Goal: Transaction & Acquisition: Obtain resource

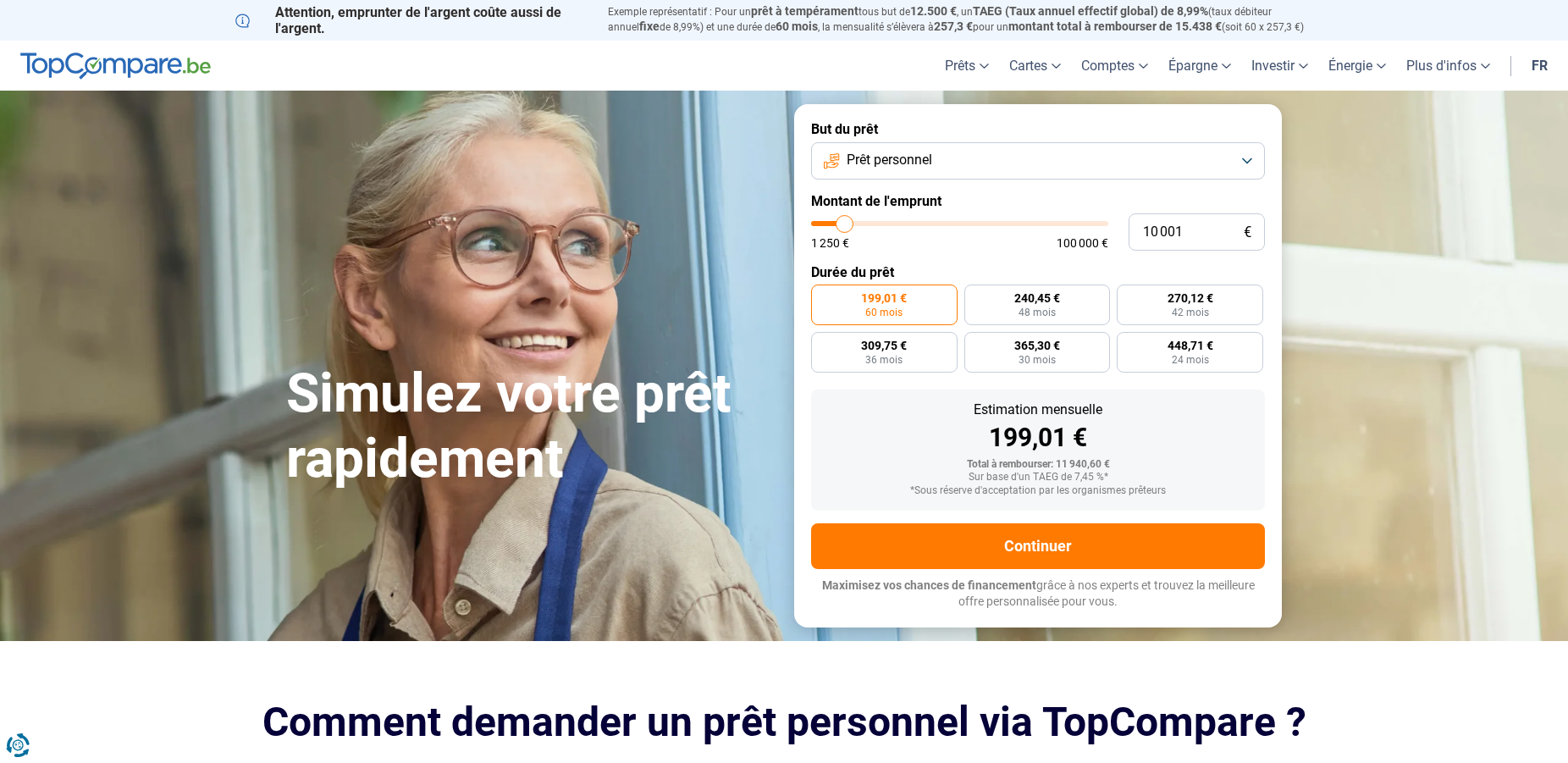
type input "10 750"
type input "10750"
click at [862, 226] on input "range" at bounding box center [960, 222] width 297 height 5
type input "11 250"
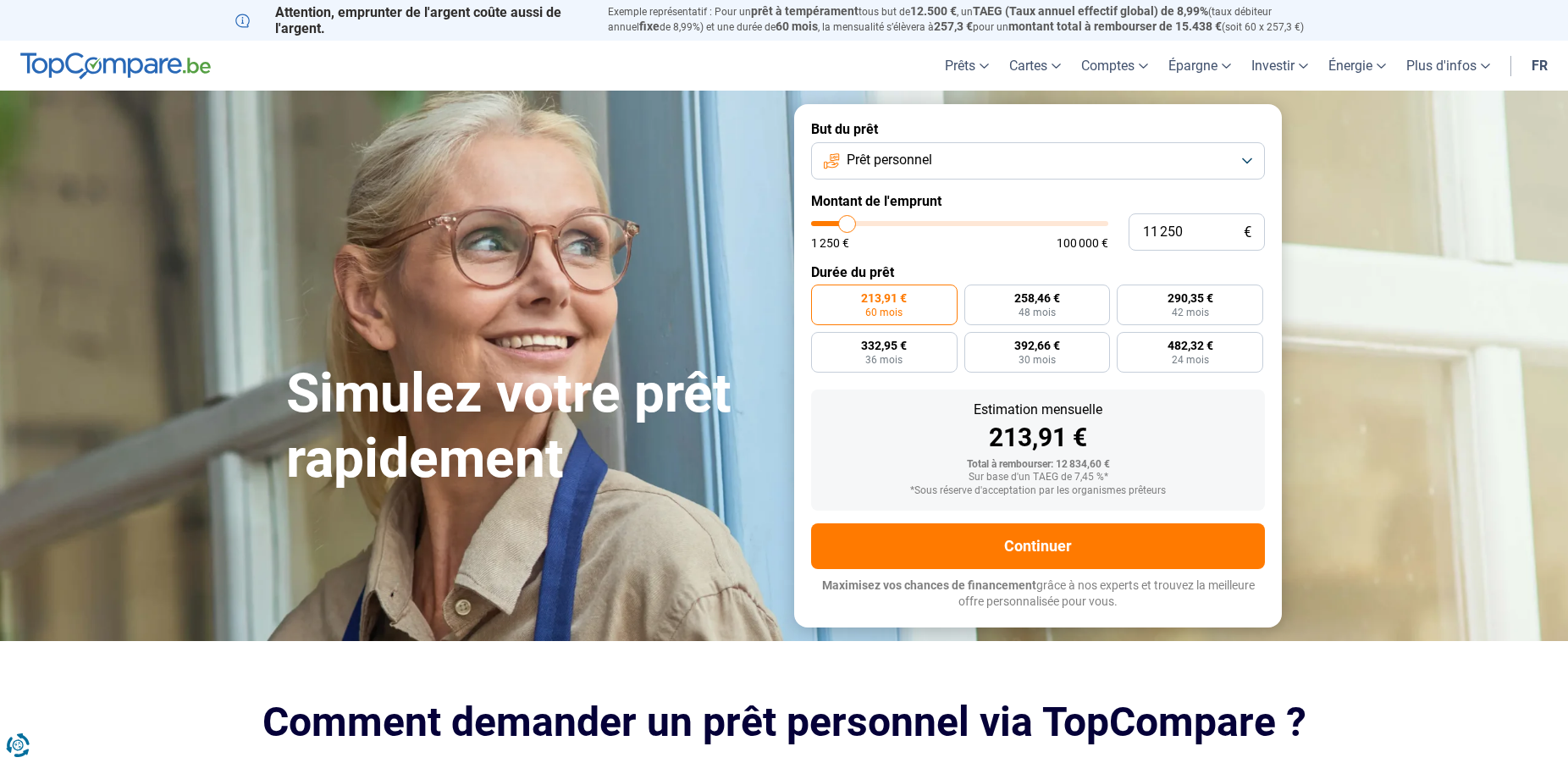
type input "11250"
type input "11 500"
type input "11500"
type input "12 000"
type input "12000"
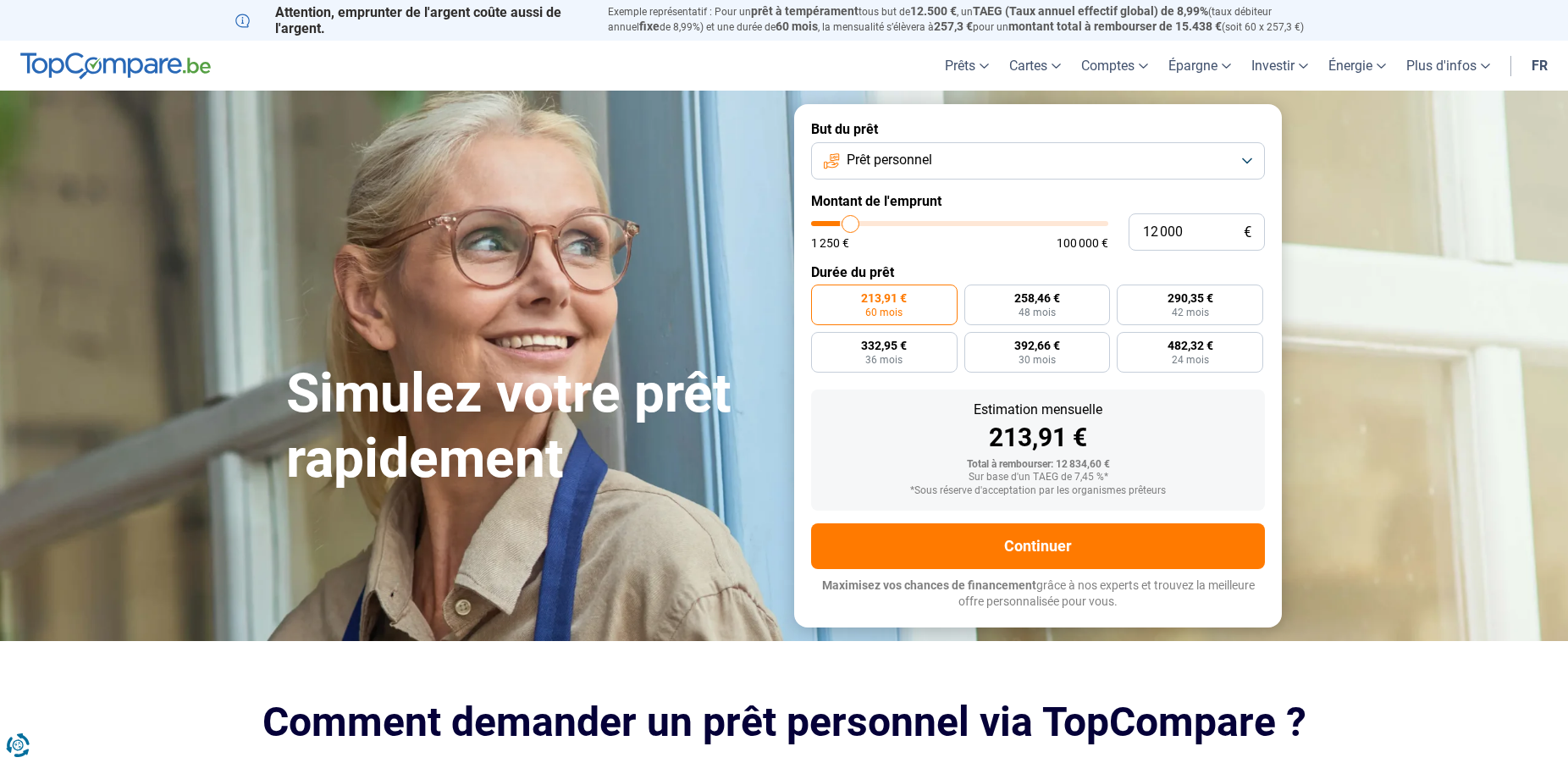
type input "12 500"
type input "12500"
type input "13 750"
type input "13750"
type input "14 000"
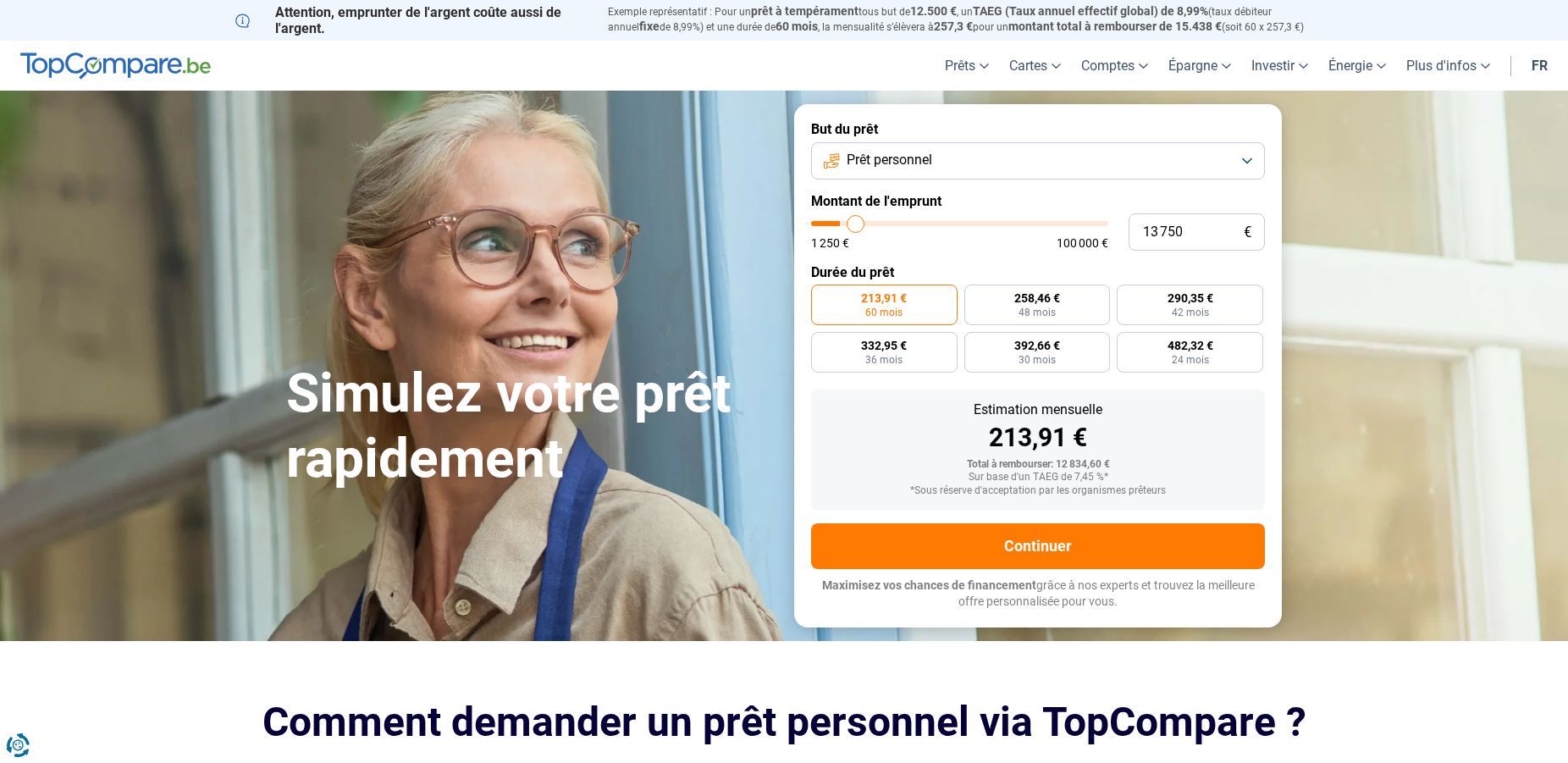
type input "14000"
type input "14 250"
type input "14250"
type input "14 750"
type input "14750"
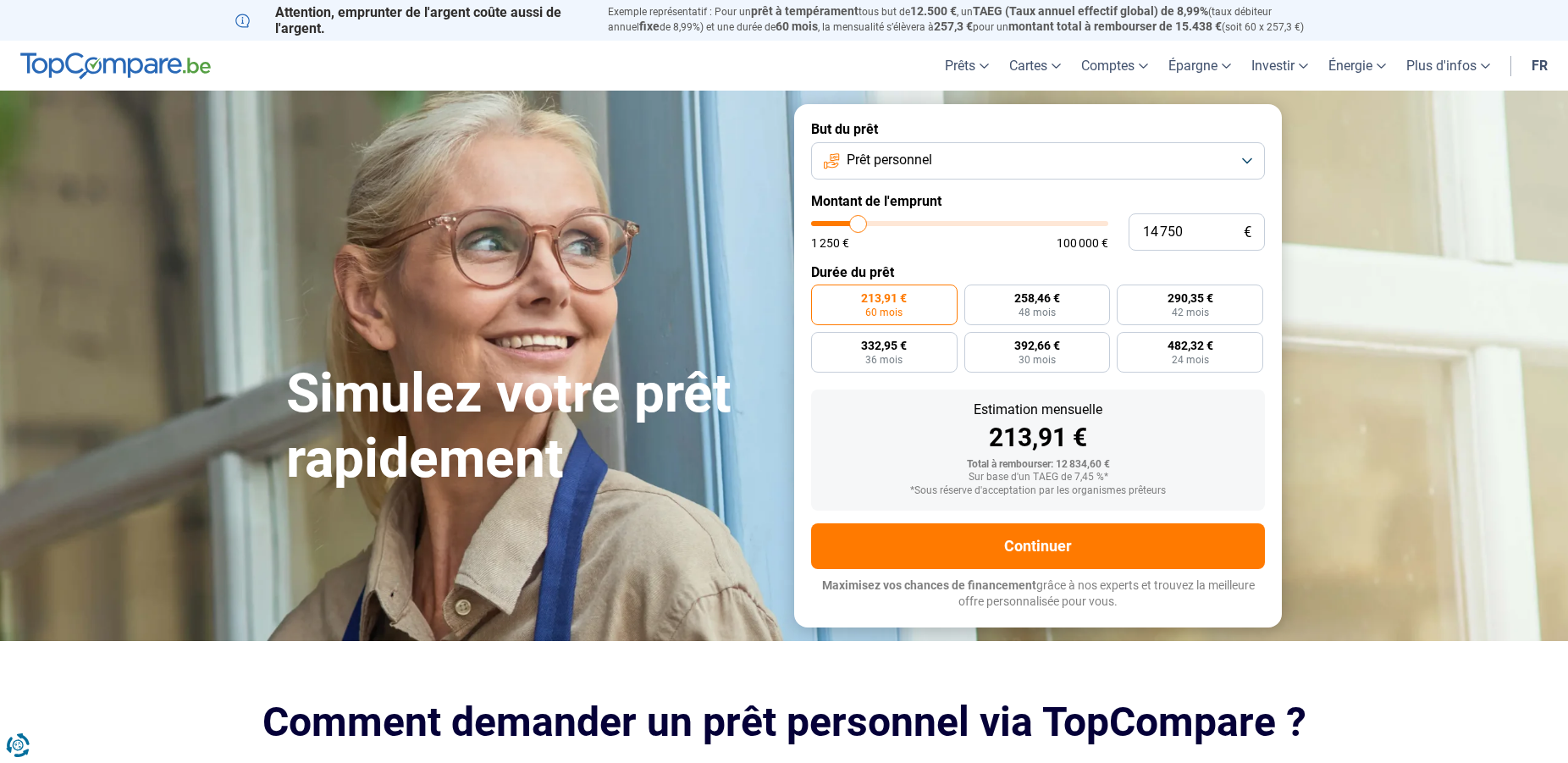
type input "15 000"
type input "15000"
type input "15 750"
type input "15750"
type input "16 000"
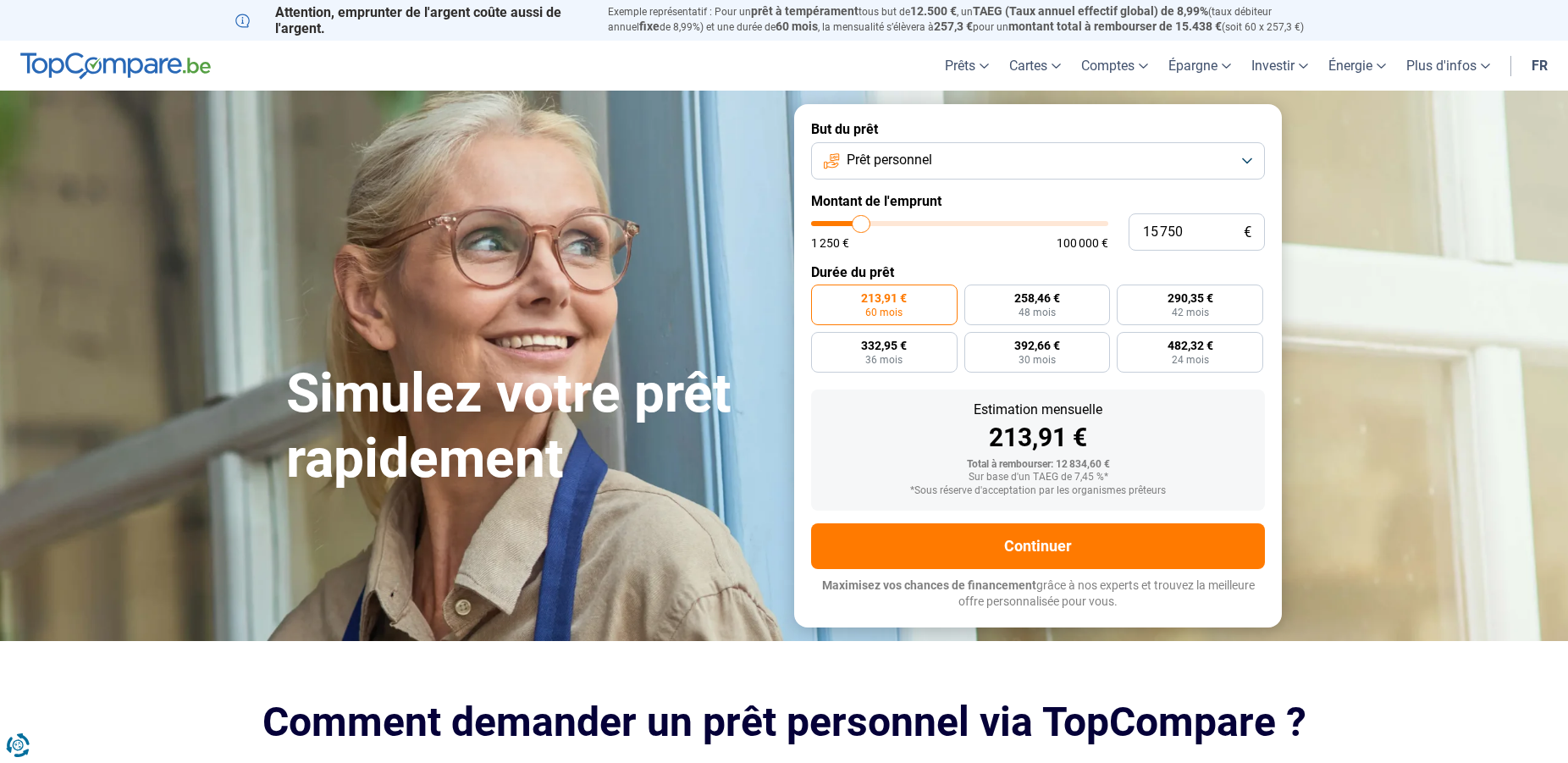
type input "16000"
type input "16 500"
type input "16500"
type input "16 750"
type input "16750"
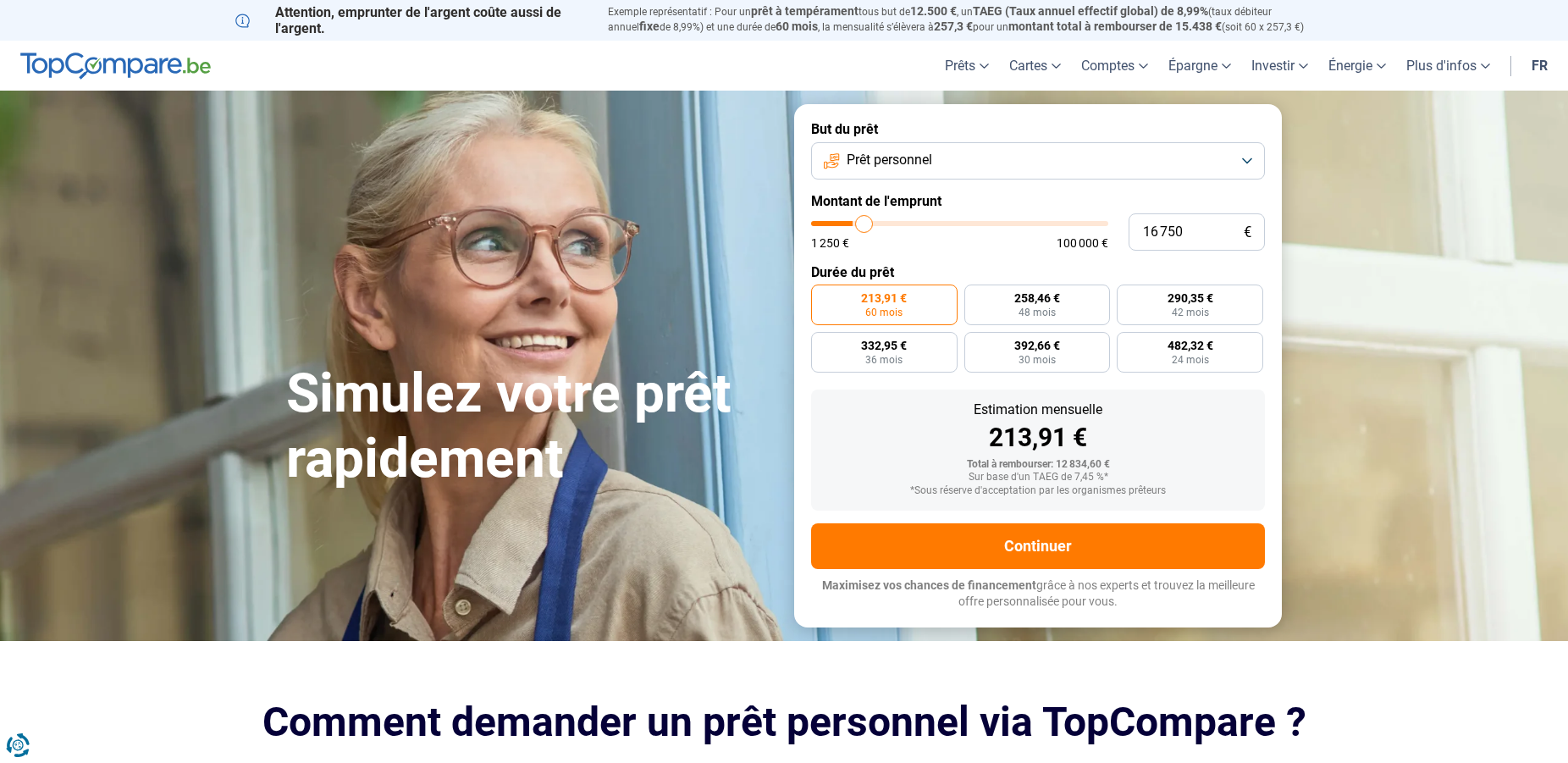
type input "17 250"
type input "17250"
type input "17 500"
type input "17500"
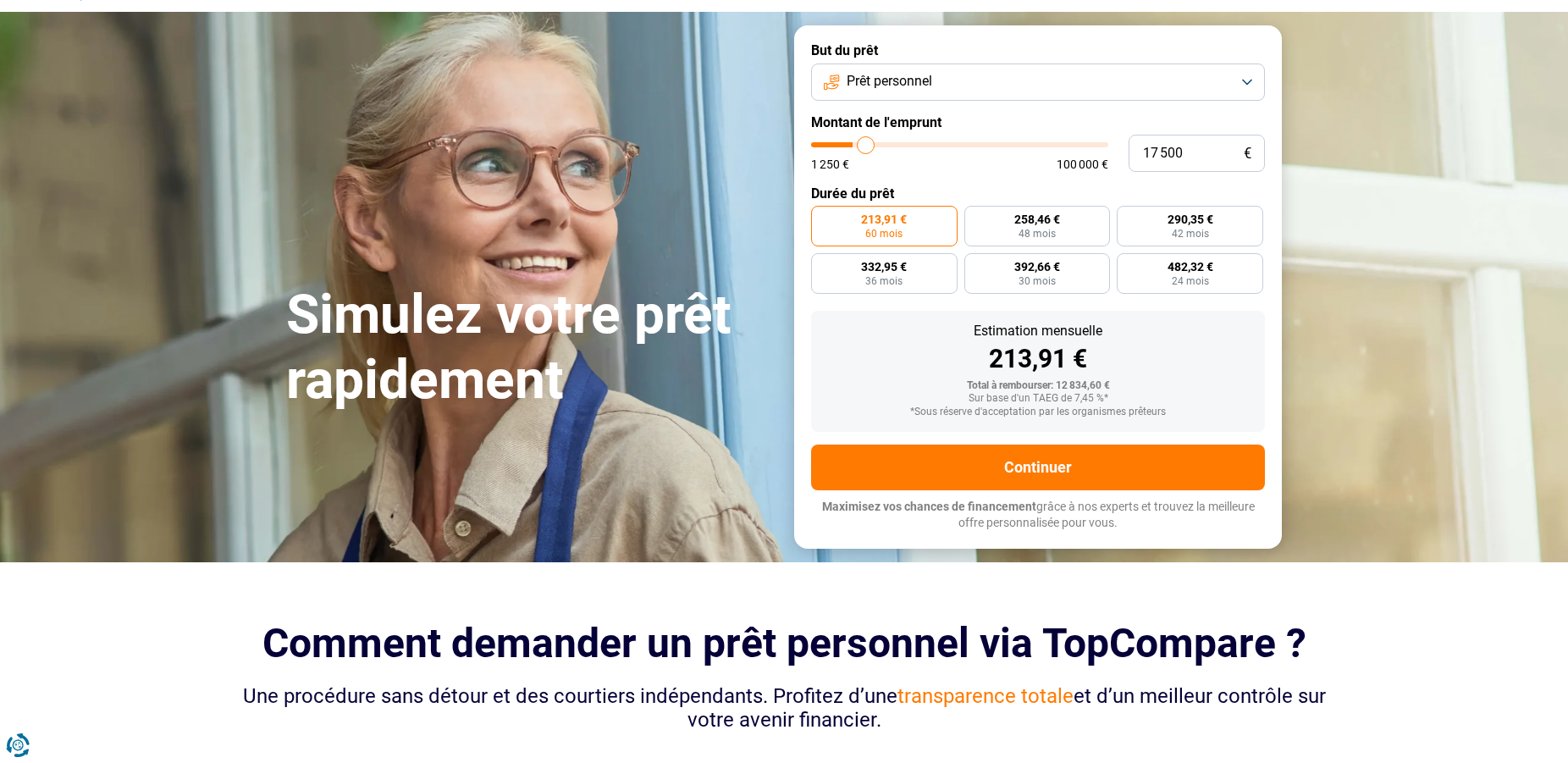
type input "18 000"
type input "18000"
type input "19 000"
type input "19000"
type input "19 500"
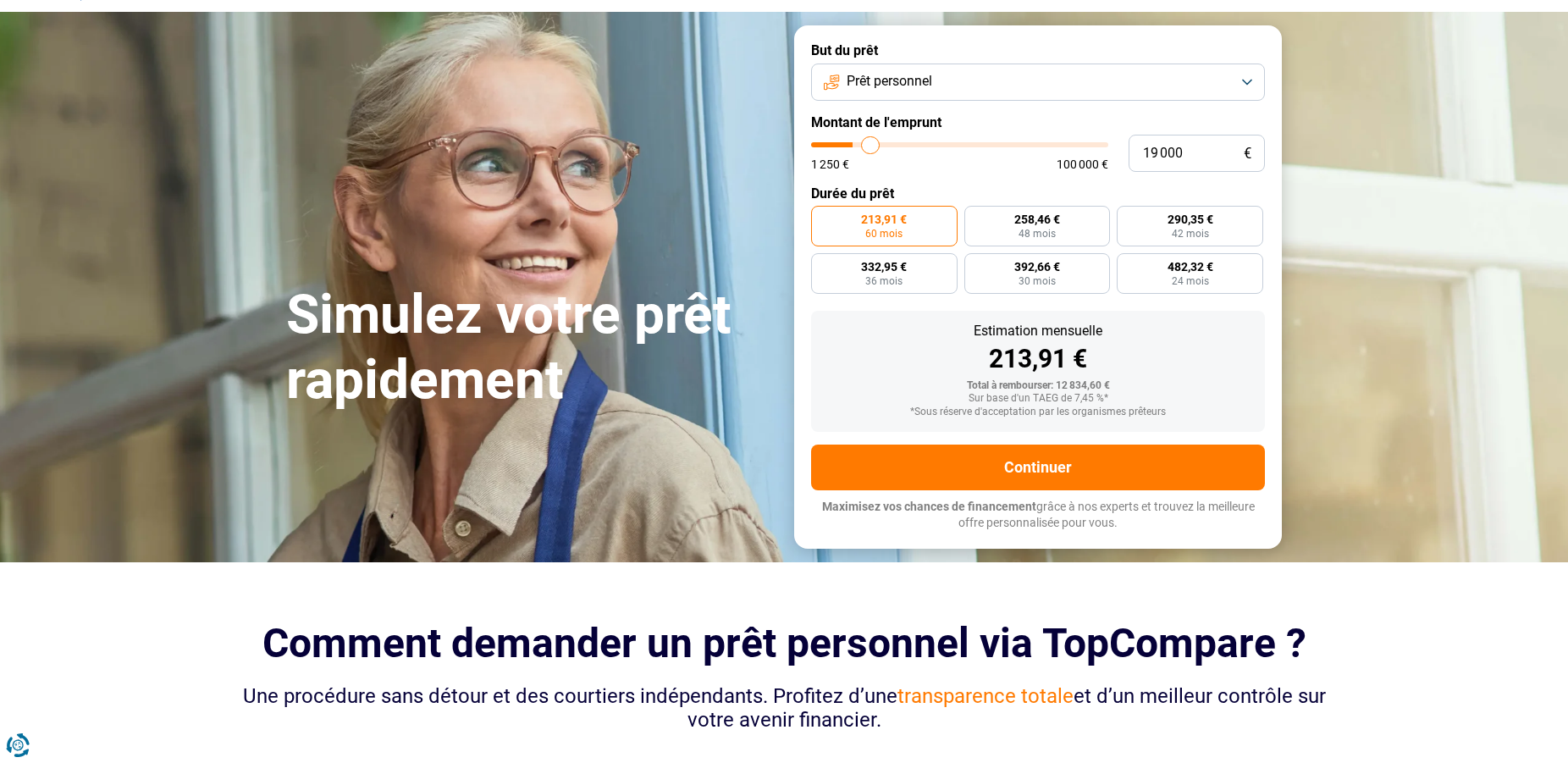
type input "19500"
type input "19 750"
type input "19750"
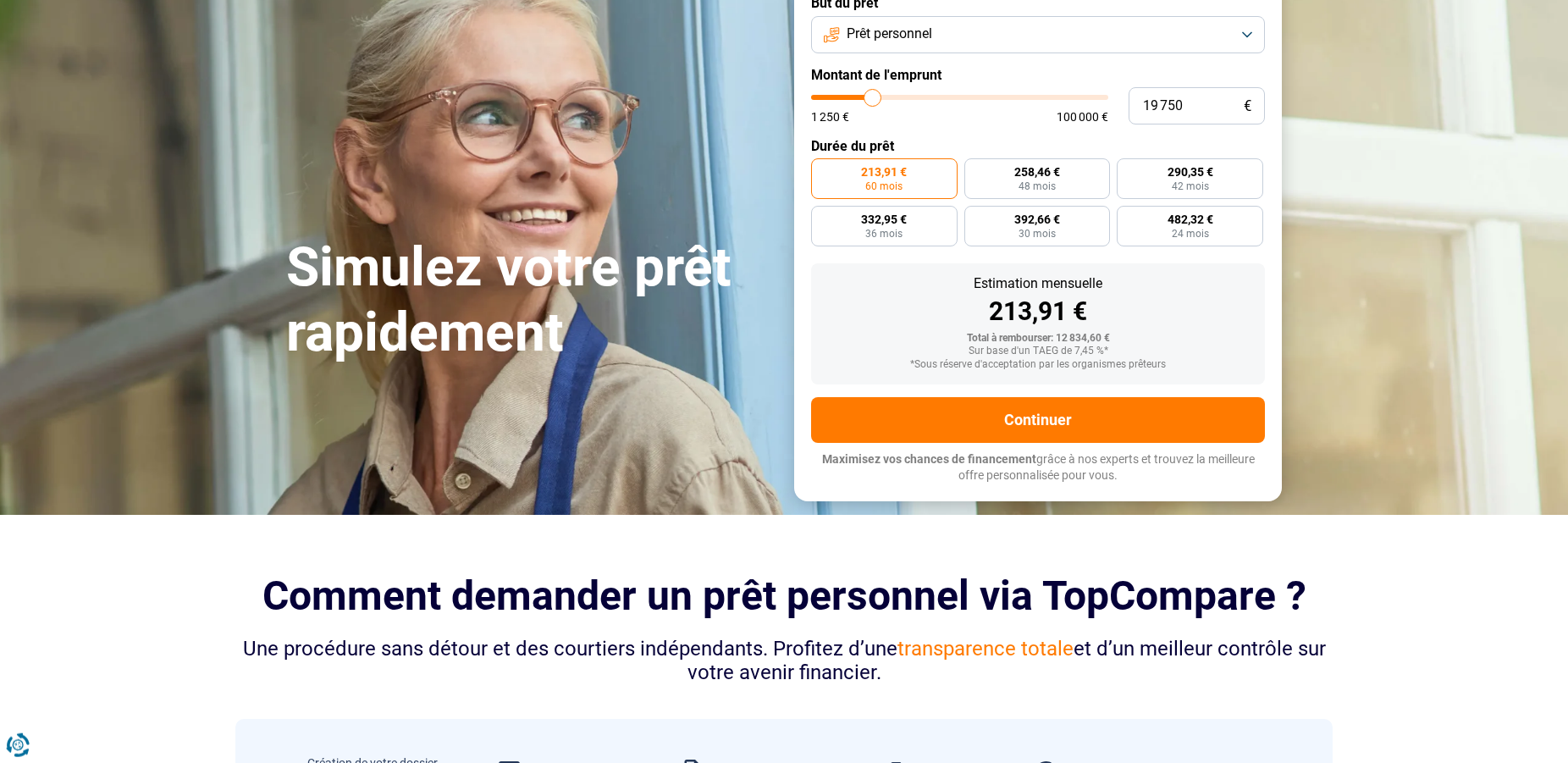
type input "20 000"
type input "20000"
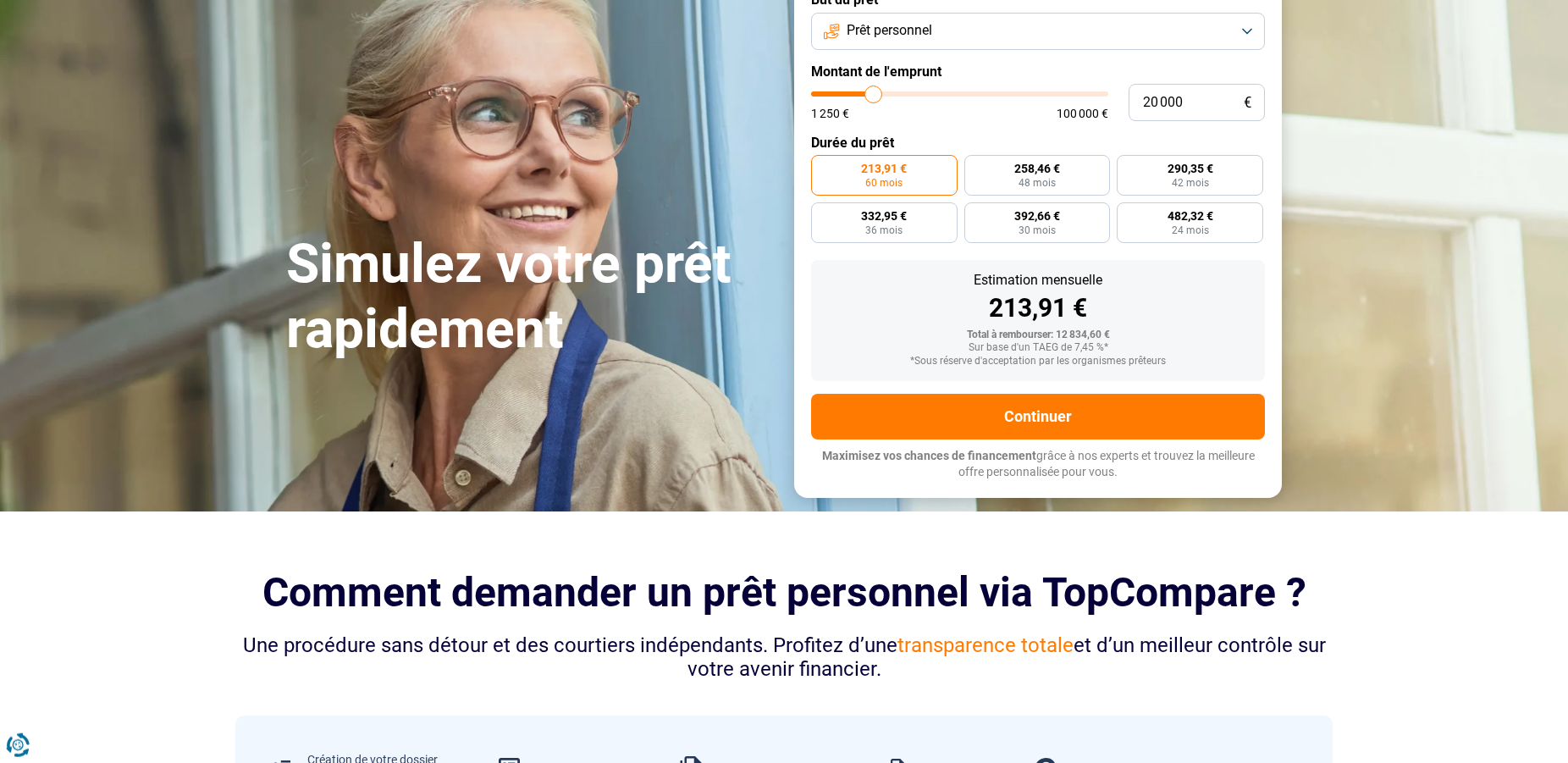
type input "20 500"
type input "20500"
type input "20 750"
type input "20750"
type input "21 000"
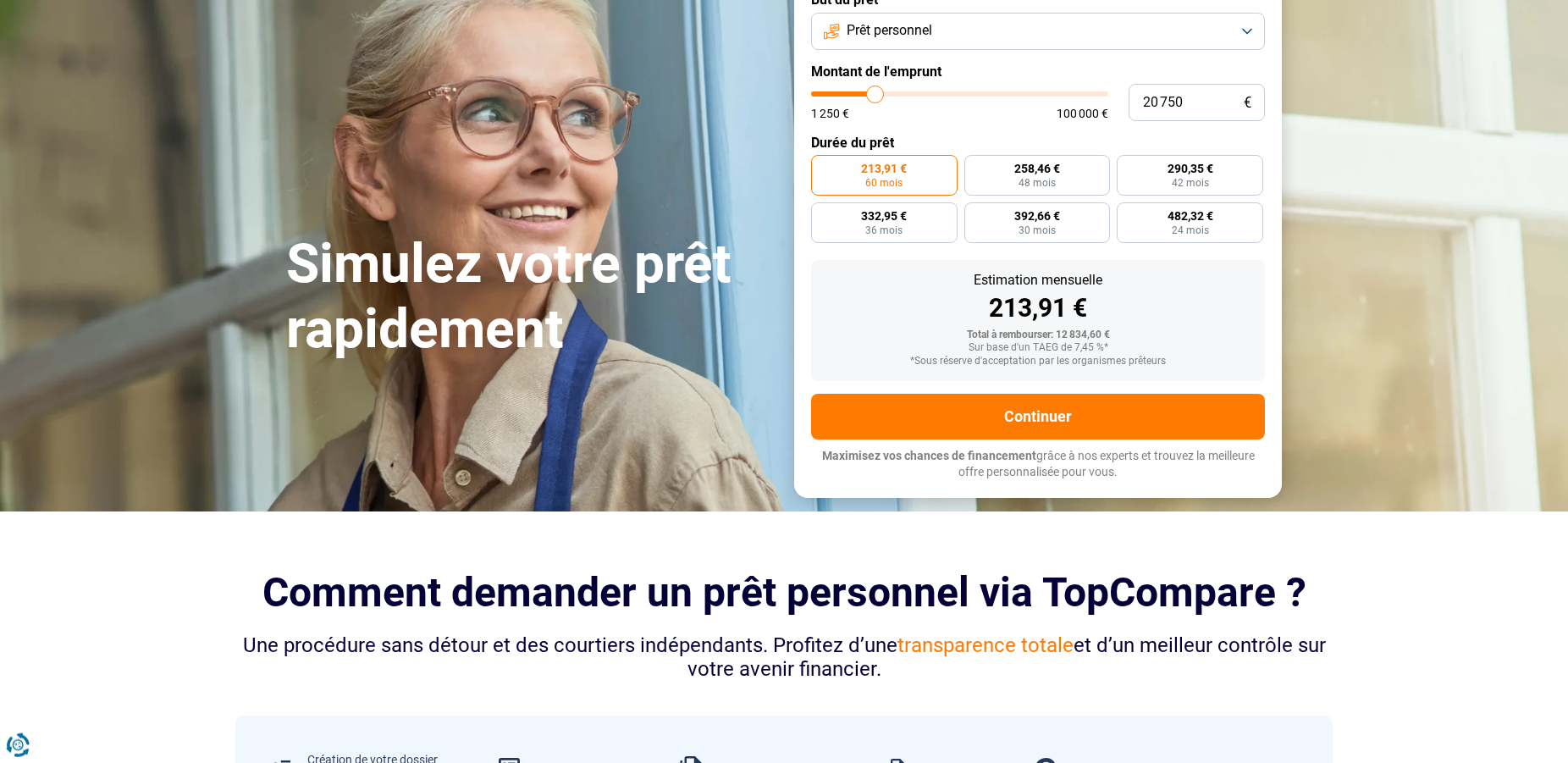
type input "21000"
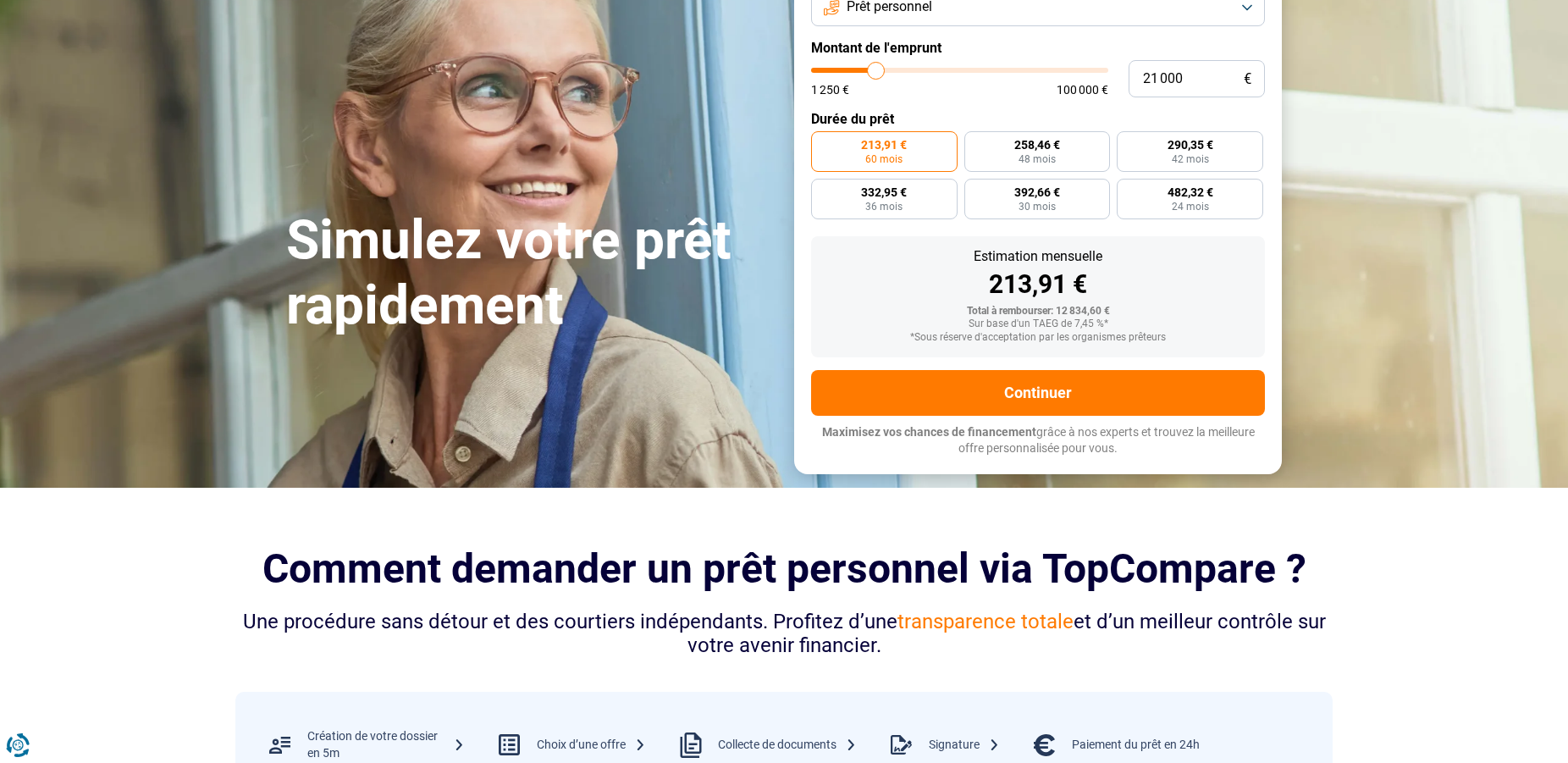
type input "21 750"
type input "21750"
type input "22 750"
type input "22750"
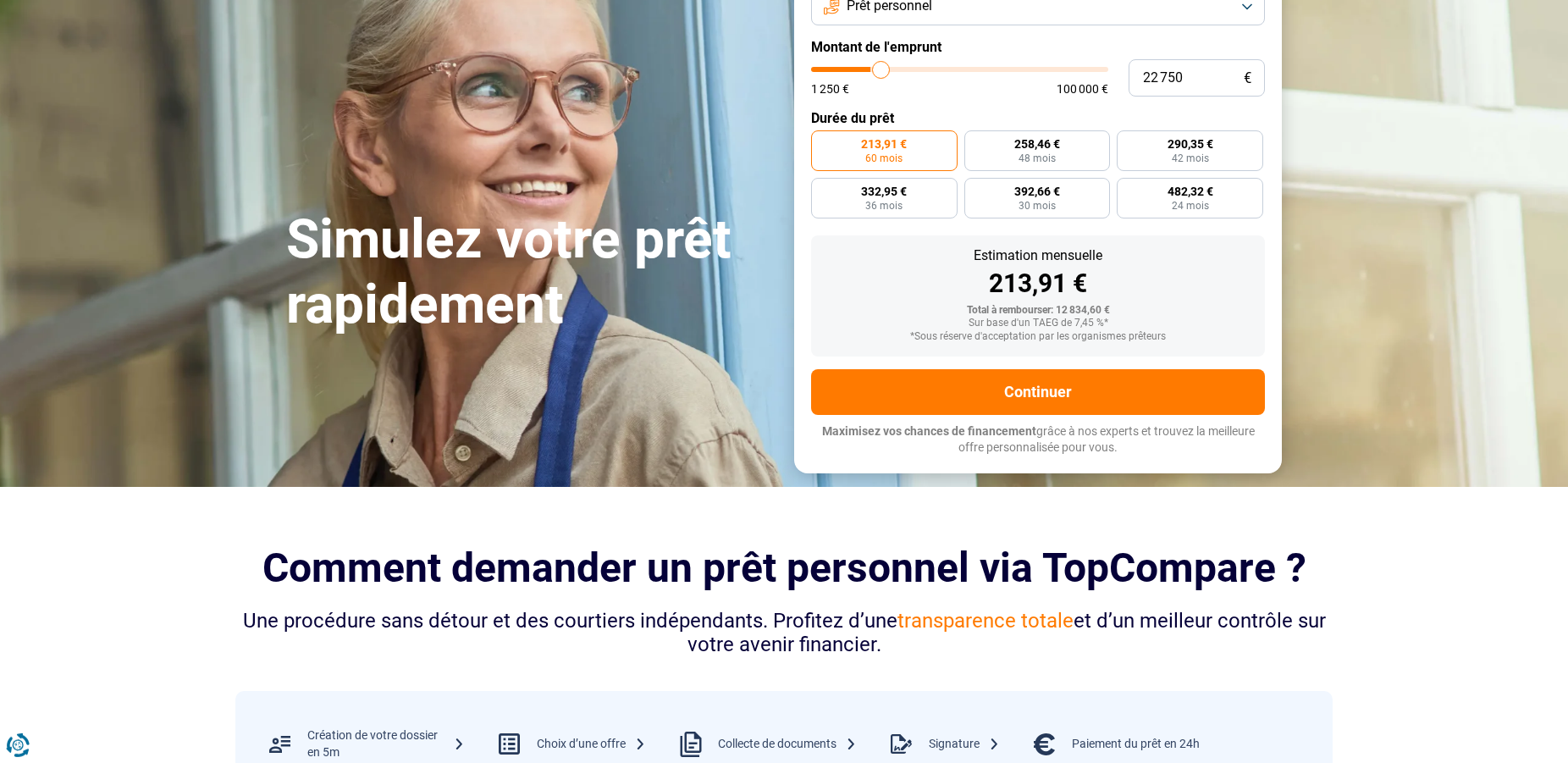
type input "25 000"
type input "25000"
type input "26 250"
type input "26250"
type input "27 250"
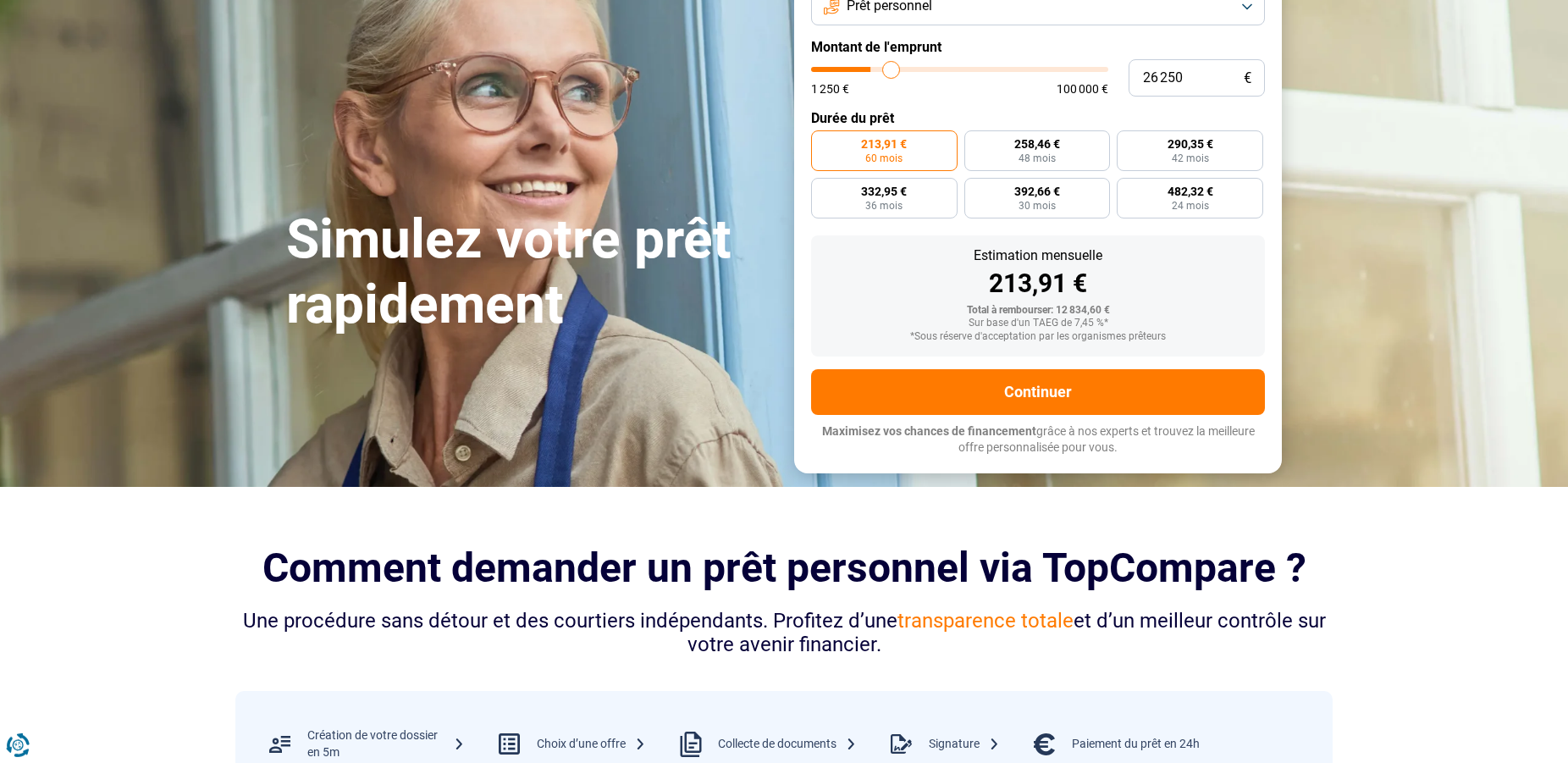
type input "27250"
type input "28 000"
type input "28000"
type input "28 750"
type input "28750"
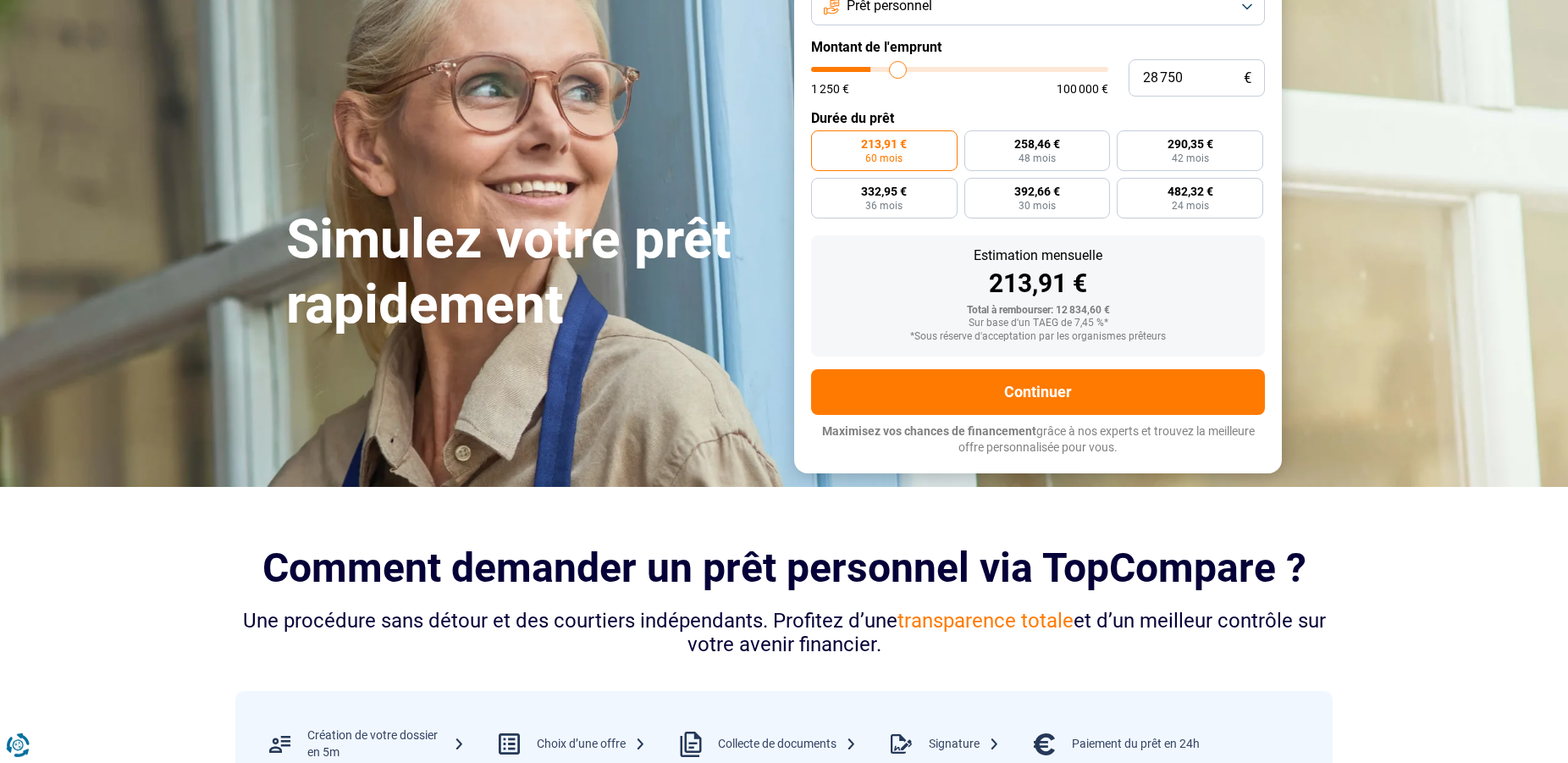
type input "29 000"
type input "29000"
type input "29 750"
type input "29750"
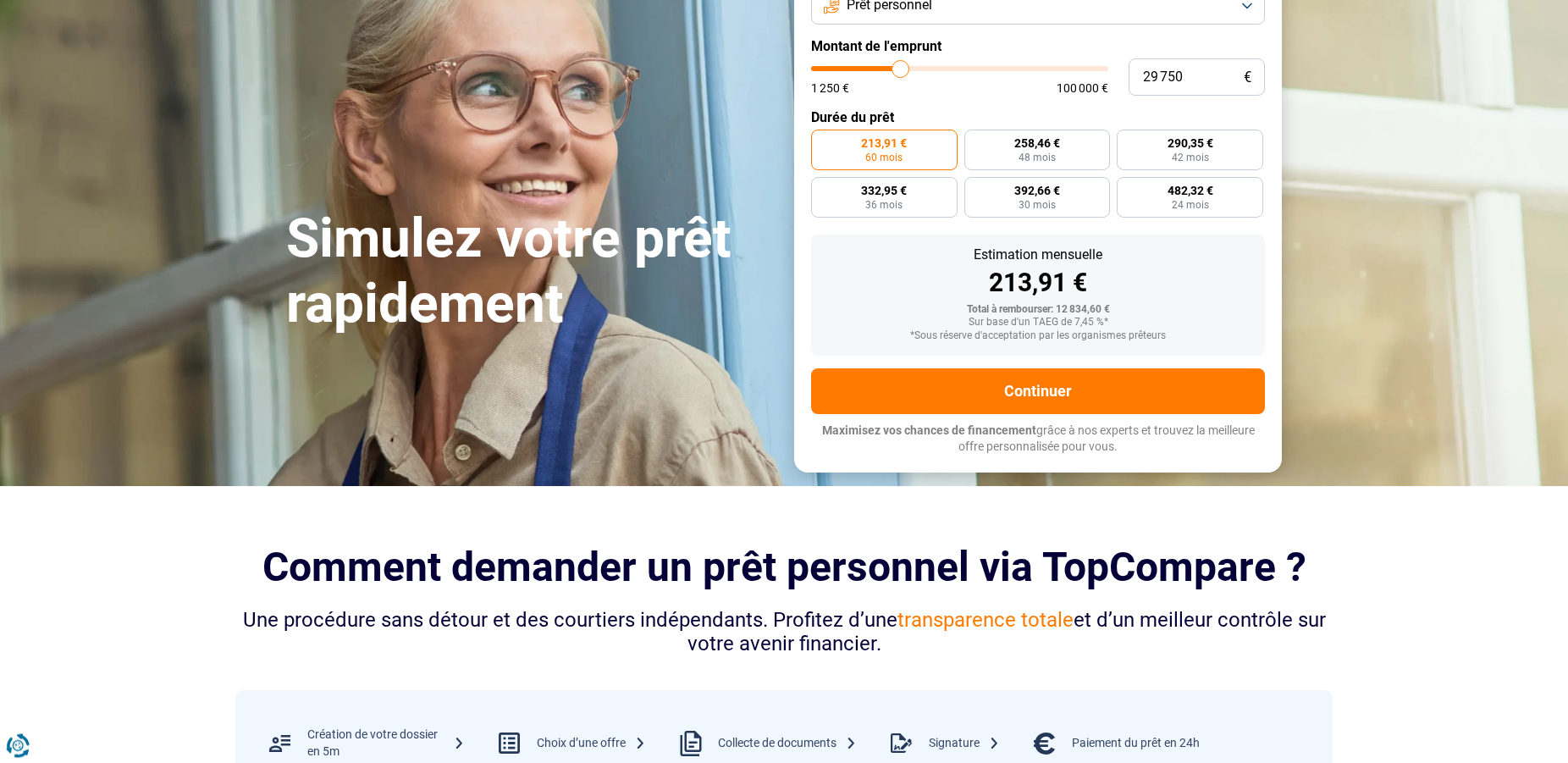
type input "30 750"
type input "30750"
type input "32 250"
type input "32250"
type input "32 750"
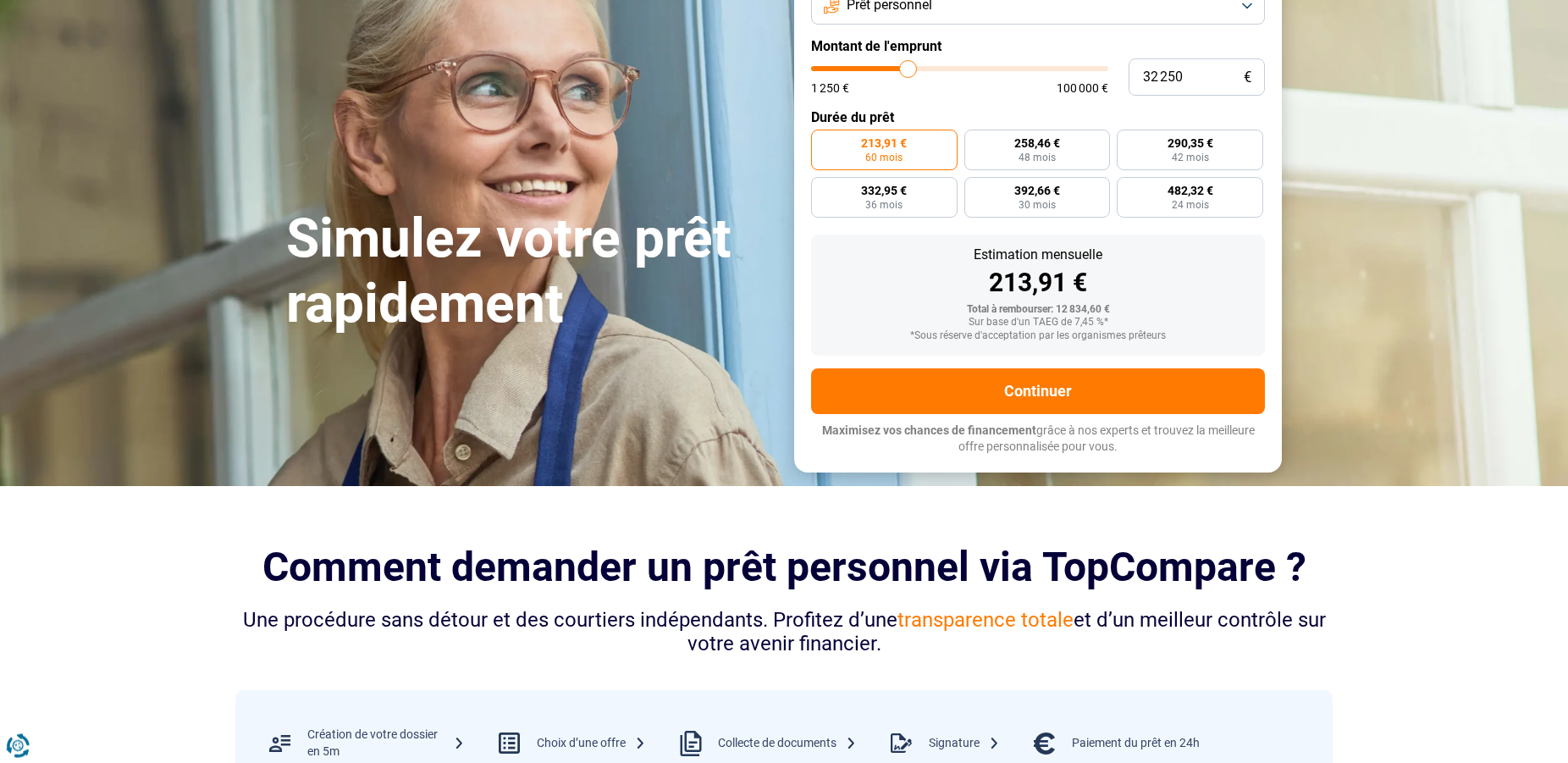
type input "32750"
type input "33 250"
type input "33250"
type input "34 000"
type input "34000"
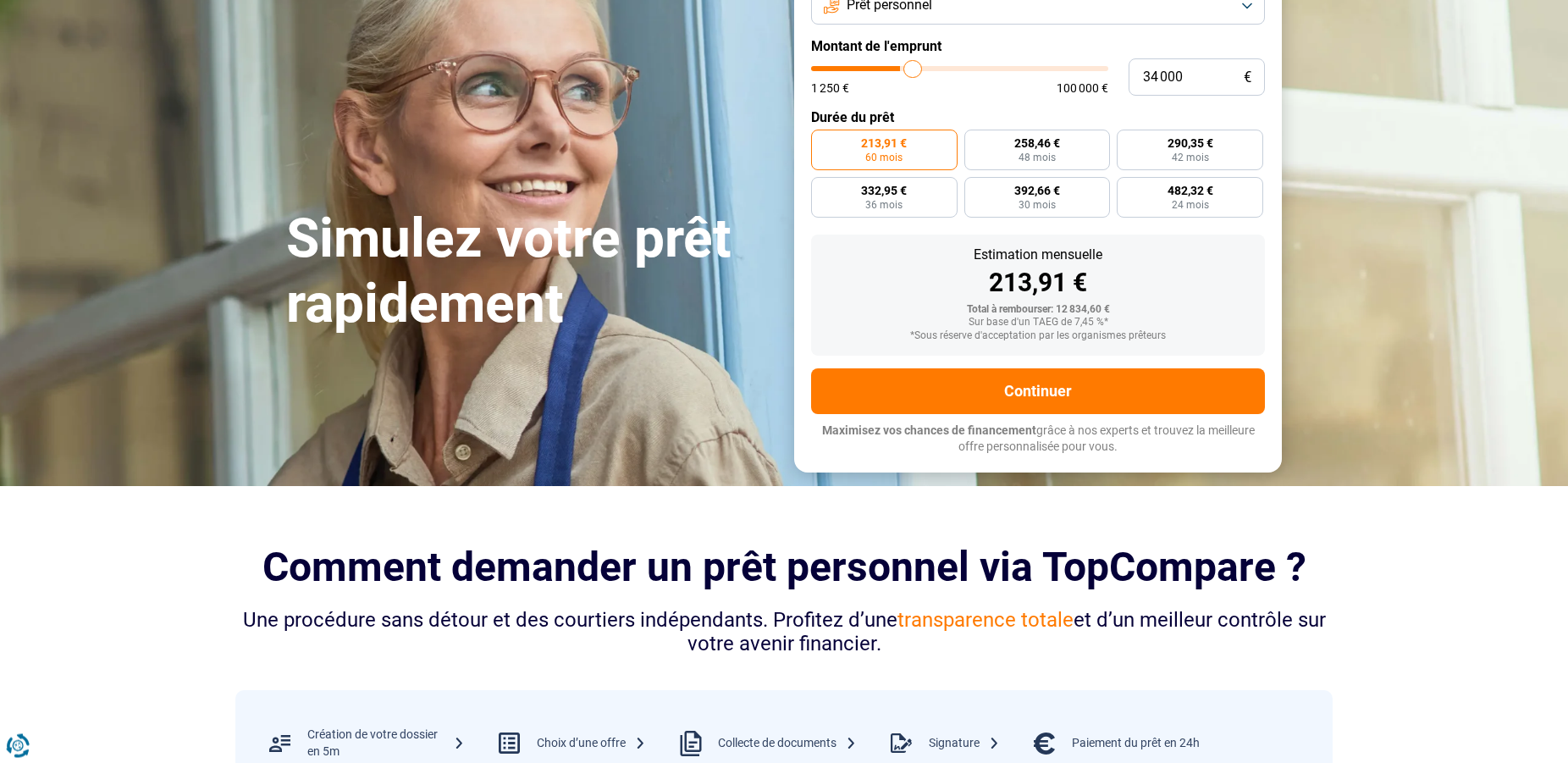
type input "34 500"
type input "34500"
type input "35 000"
type input "35000"
type input "36 000"
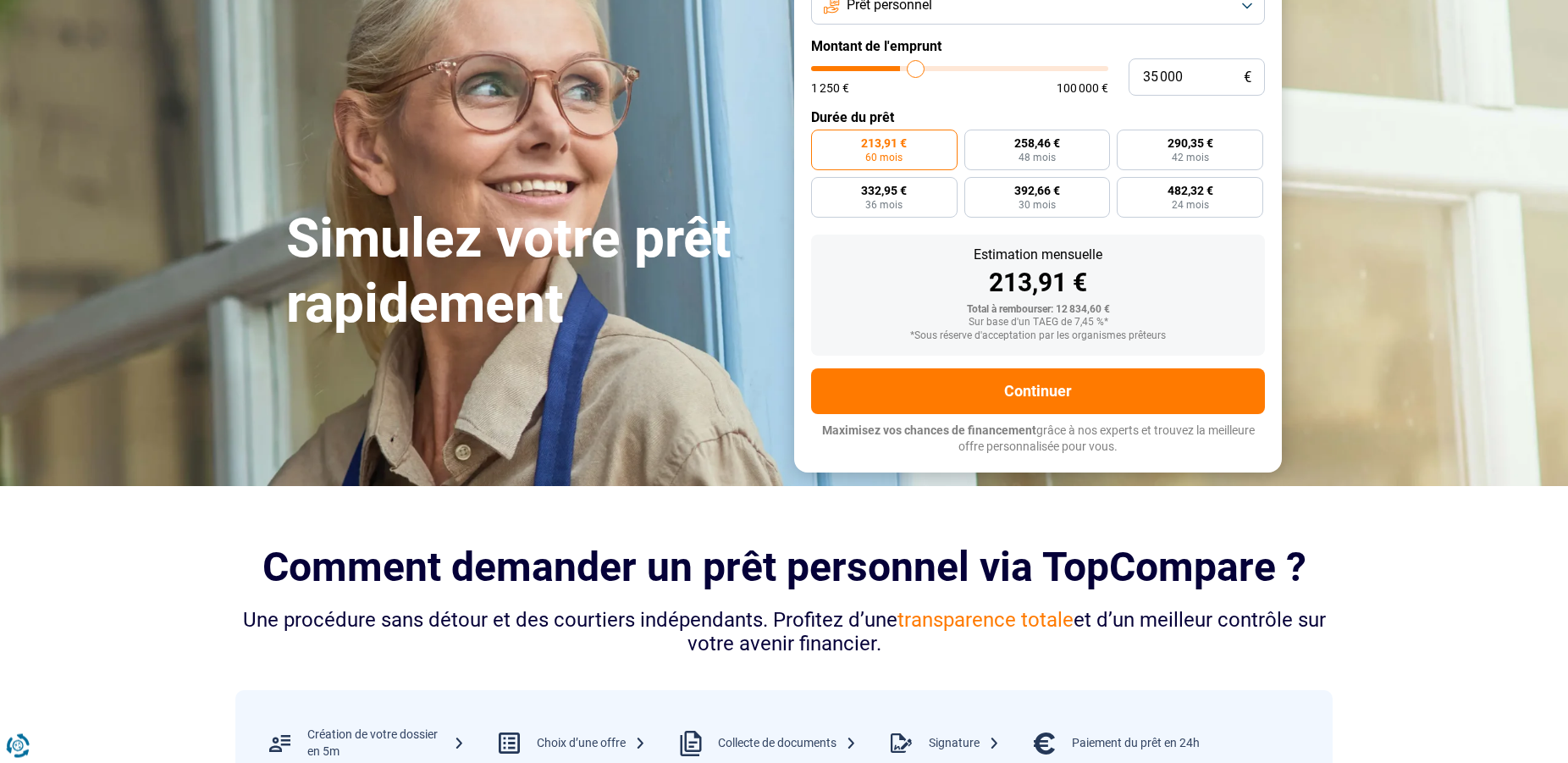
type input "36000"
type input "37 000"
type input "37000"
type input "37 750"
type input "37750"
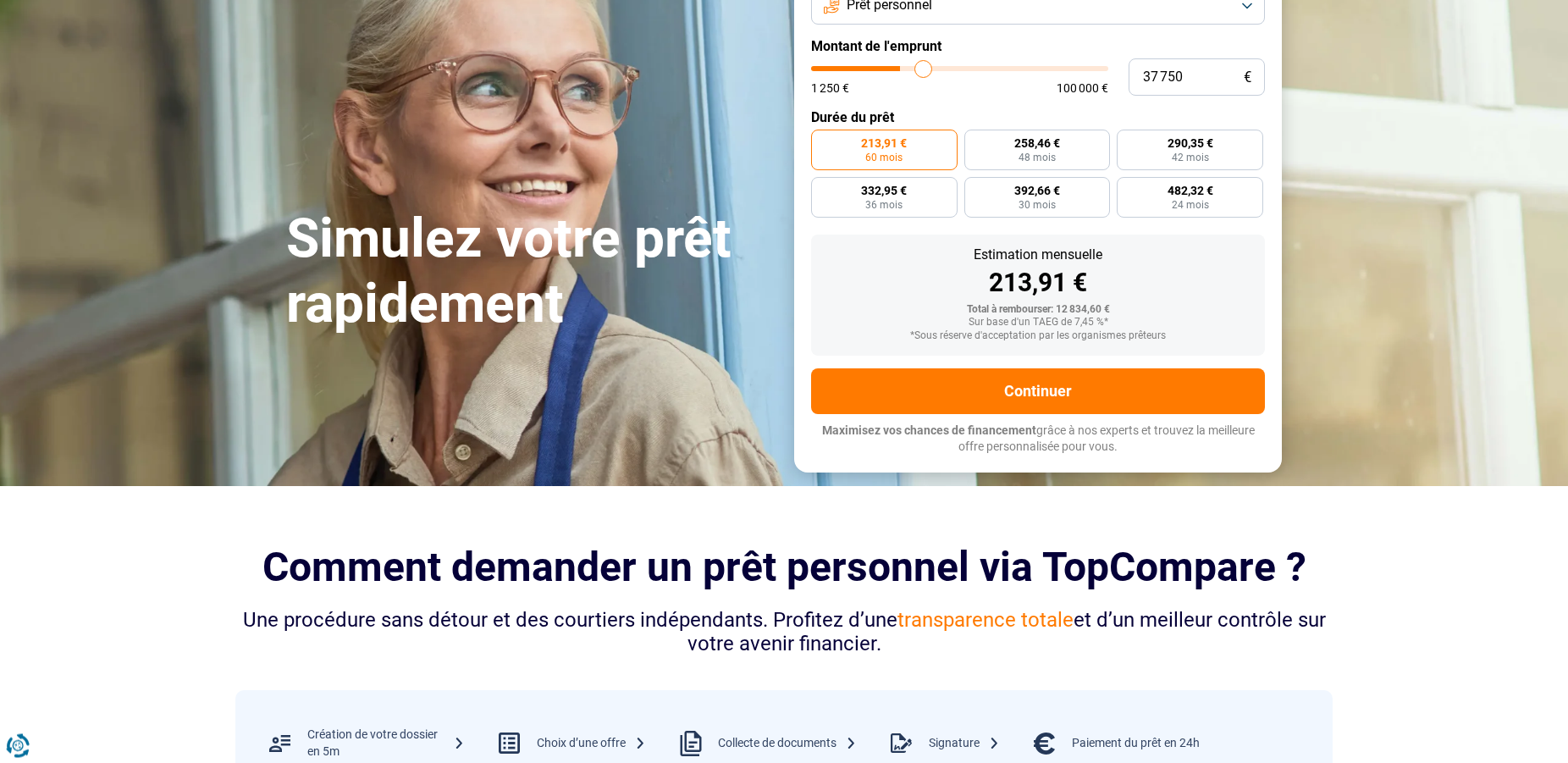
type input "38 750"
type input "38750"
type input "39 500"
type input "39500"
type input "39 750"
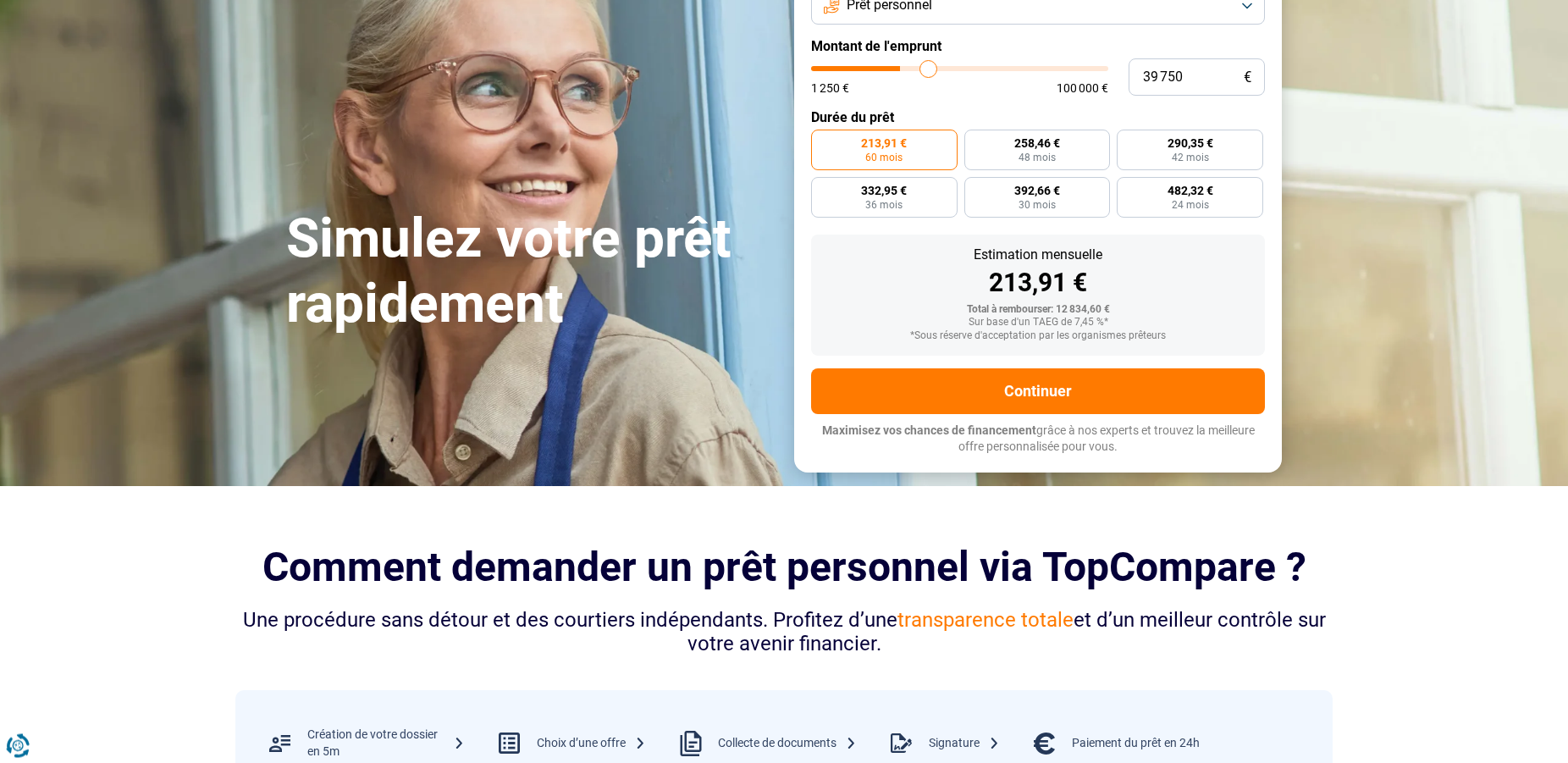
type input "39750"
type input "40 500"
type input "40500"
type input "41 500"
type input "41500"
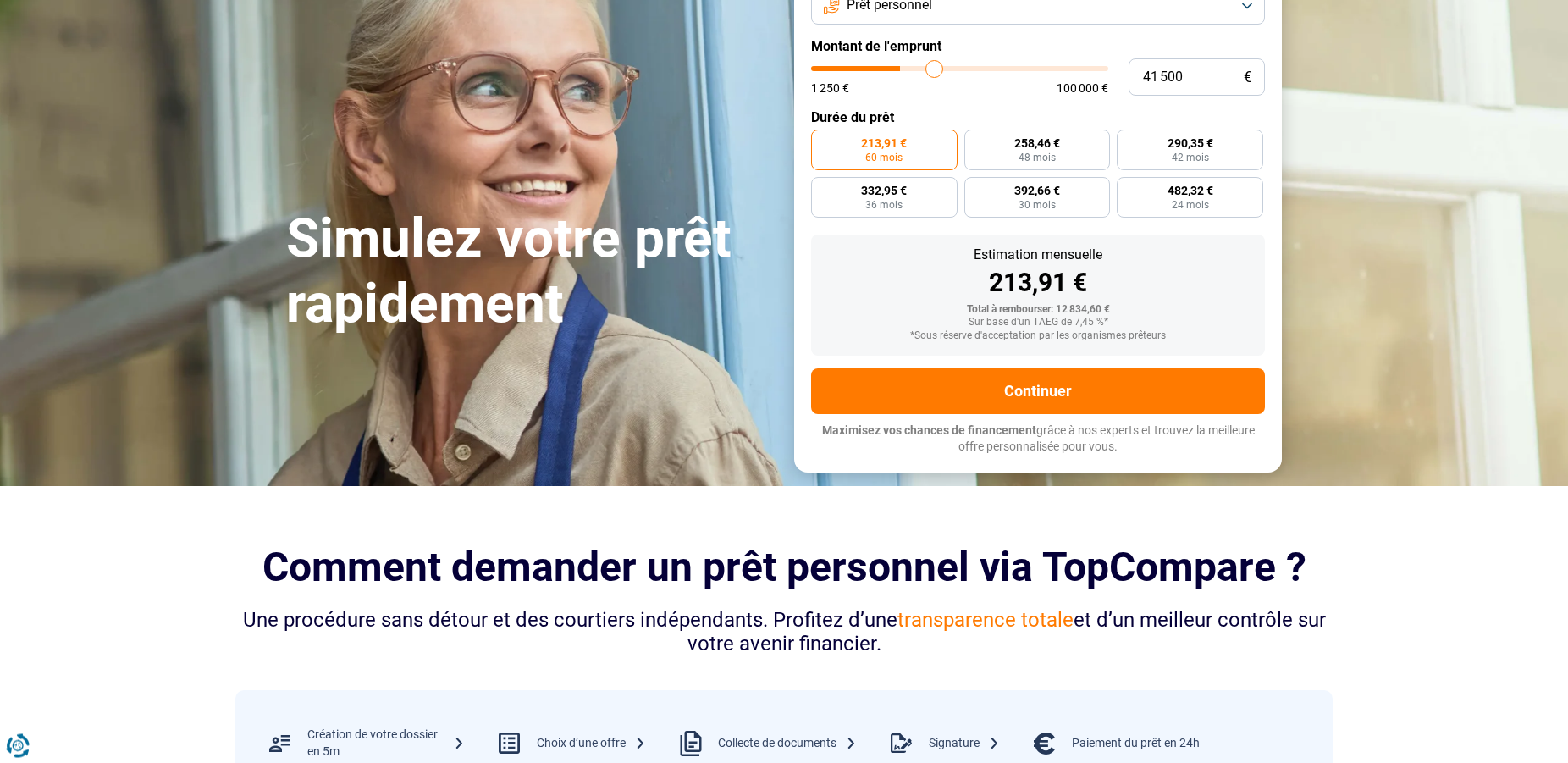
type input "41 750"
type input "41750"
type input "42 250"
type input "42250"
type input "42 500"
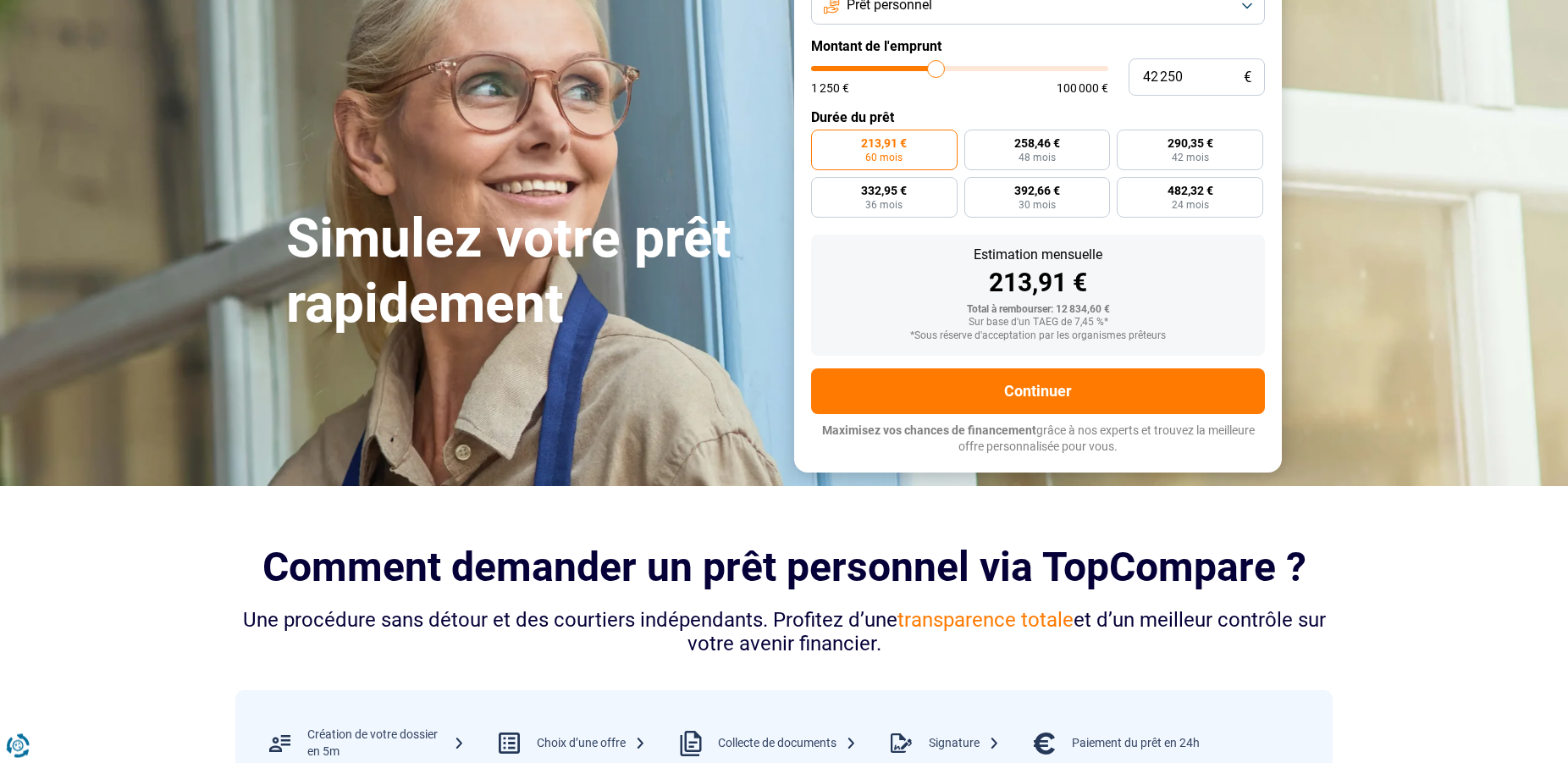
type input "42500"
type input "43 000"
type input "43000"
type input "43 500"
type input "43500"
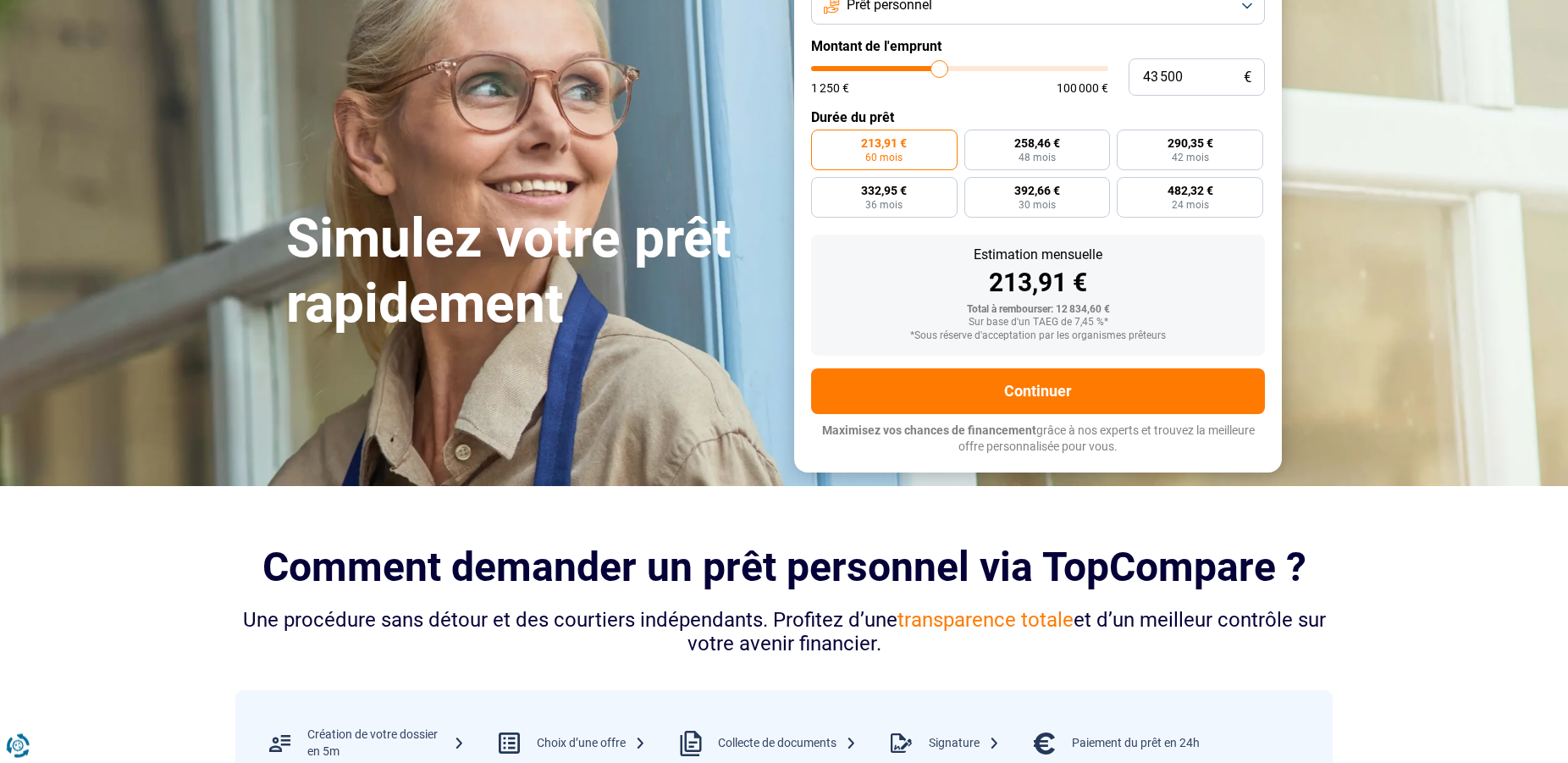
type input "44 000"
type input "44000"
type input "44 250"
type input "44250"
type input "45 250"
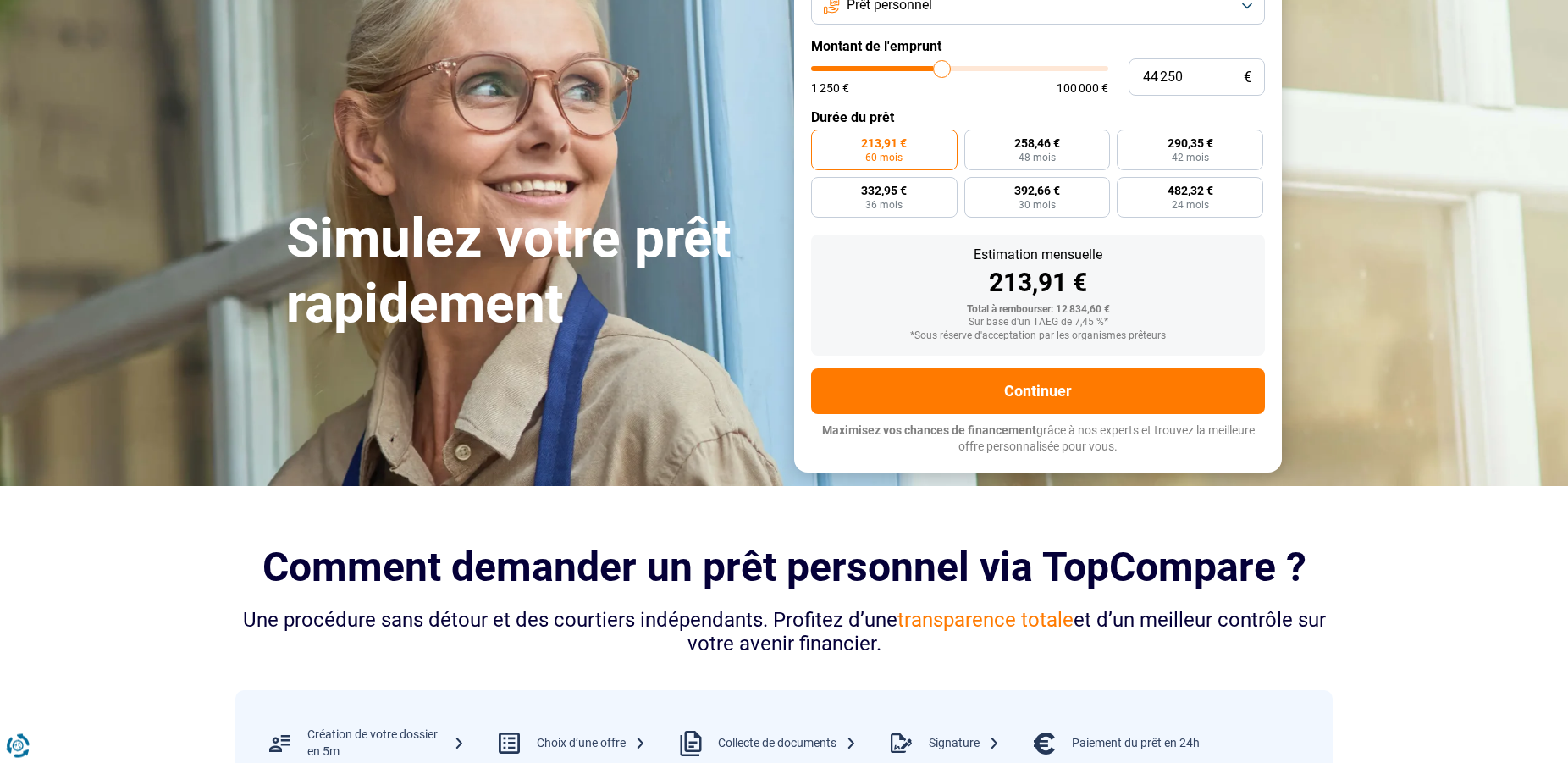
type input "45250"
type input "46 000"
type input "46000"
type input "46 250"
type input "46250"
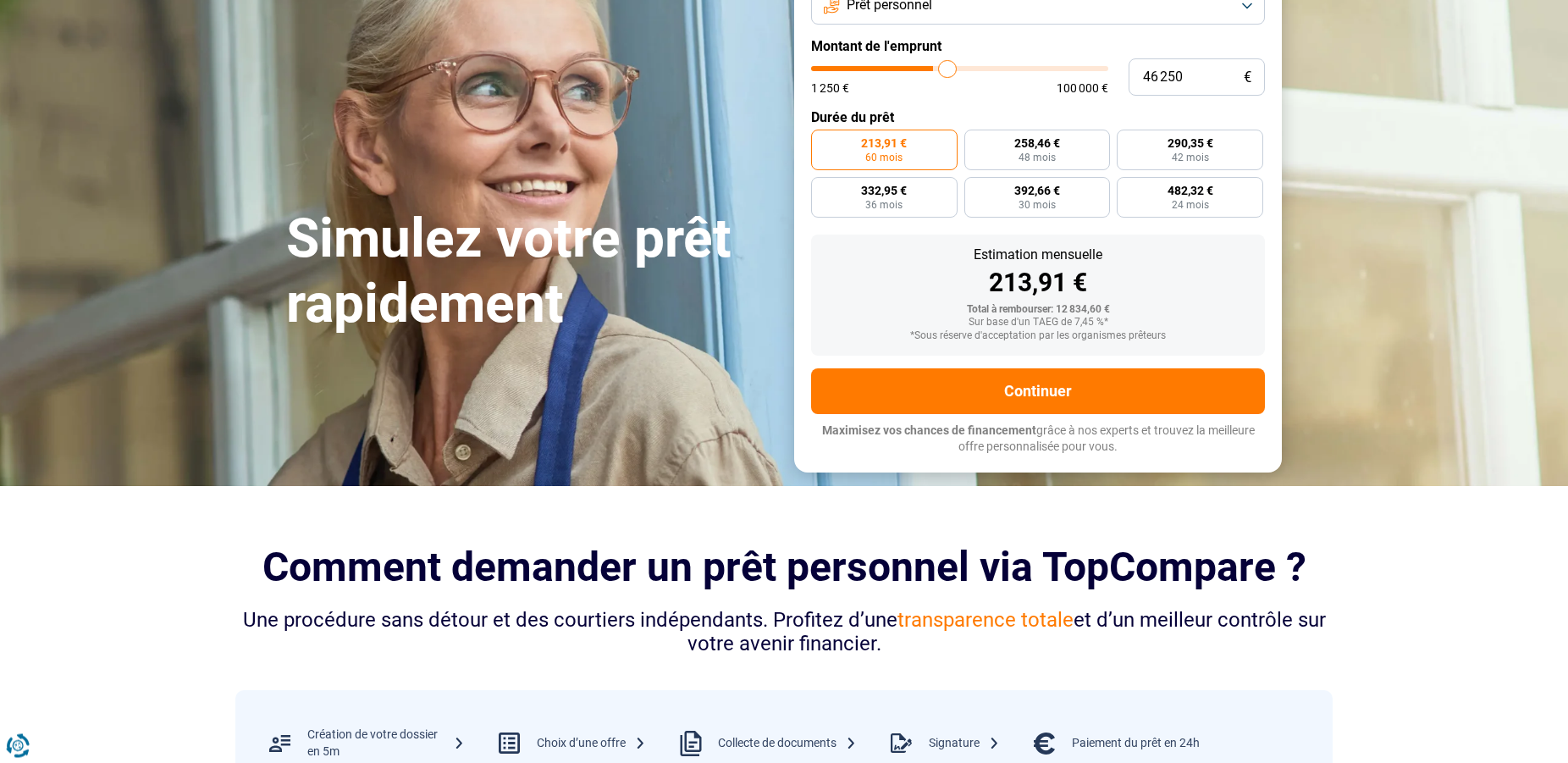
type input "47 000"
type input "47000"
type input "48 000"
type input "48000"
type input "49 000"
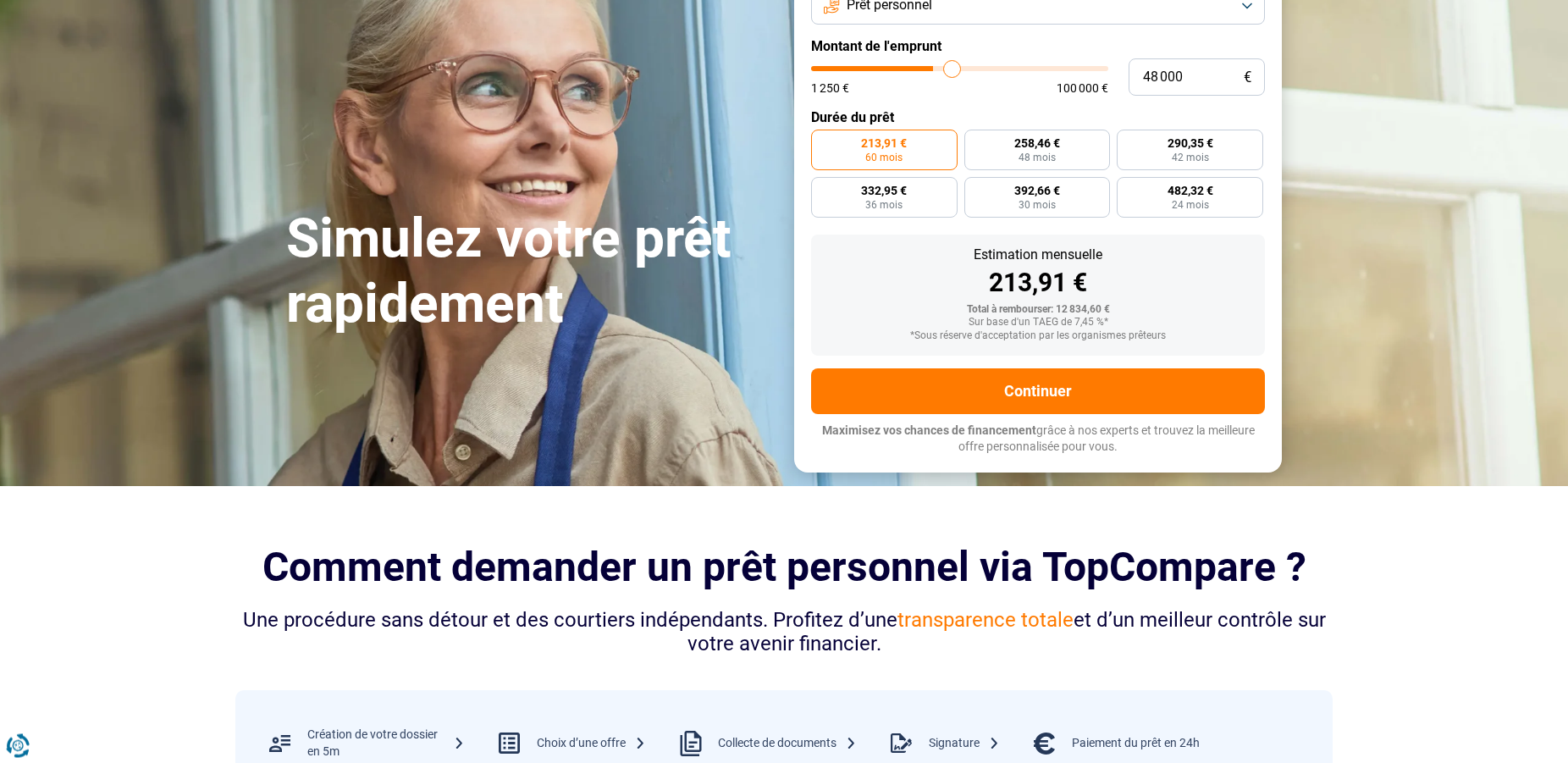
type input "49000"
type input "49 500"
type input "49500"
type input "49 750"
type input "49750"
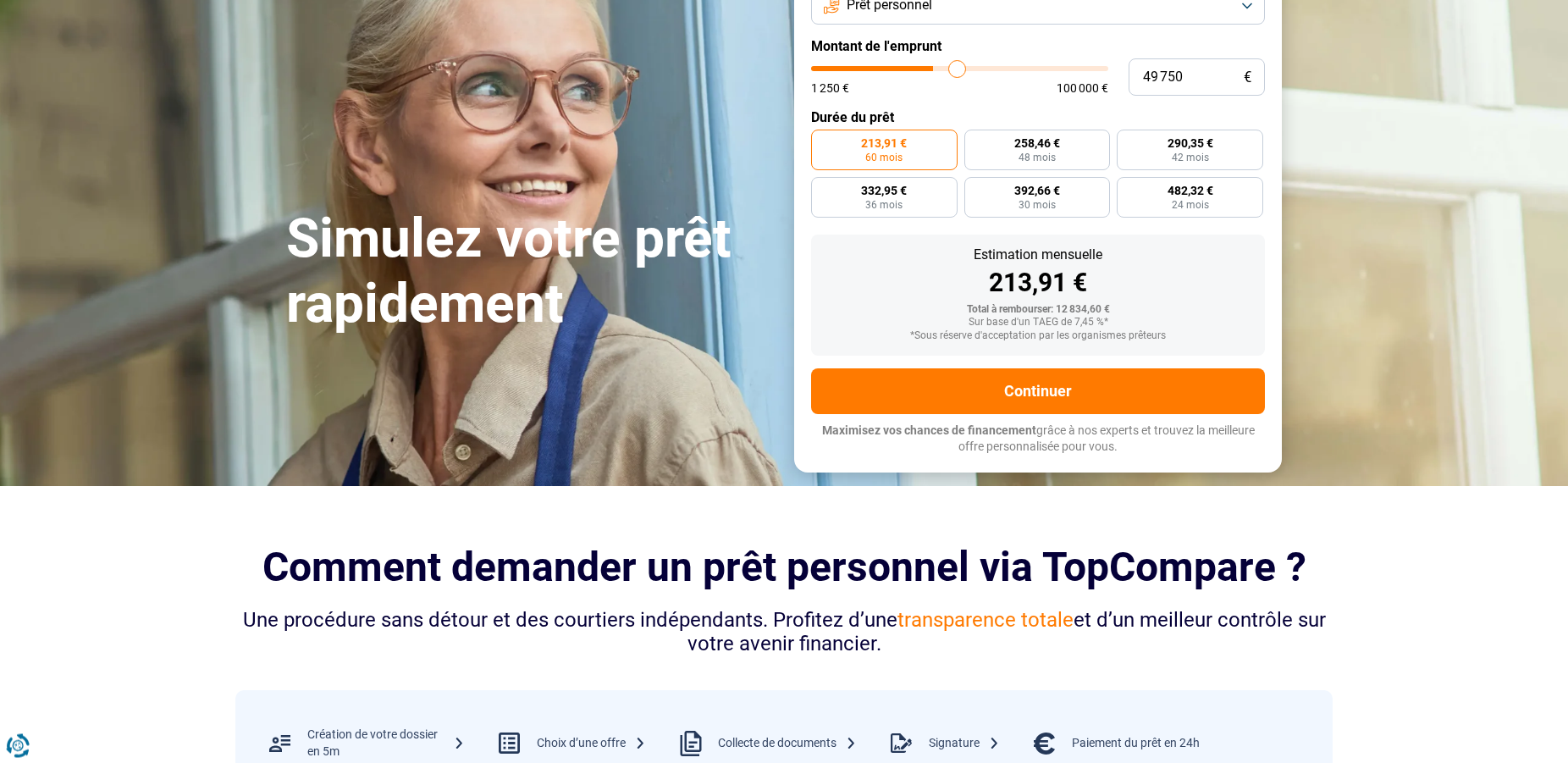
type input "50 250"
type input "50250"
type input "49 500"
type input "49500"
type input "49 000"
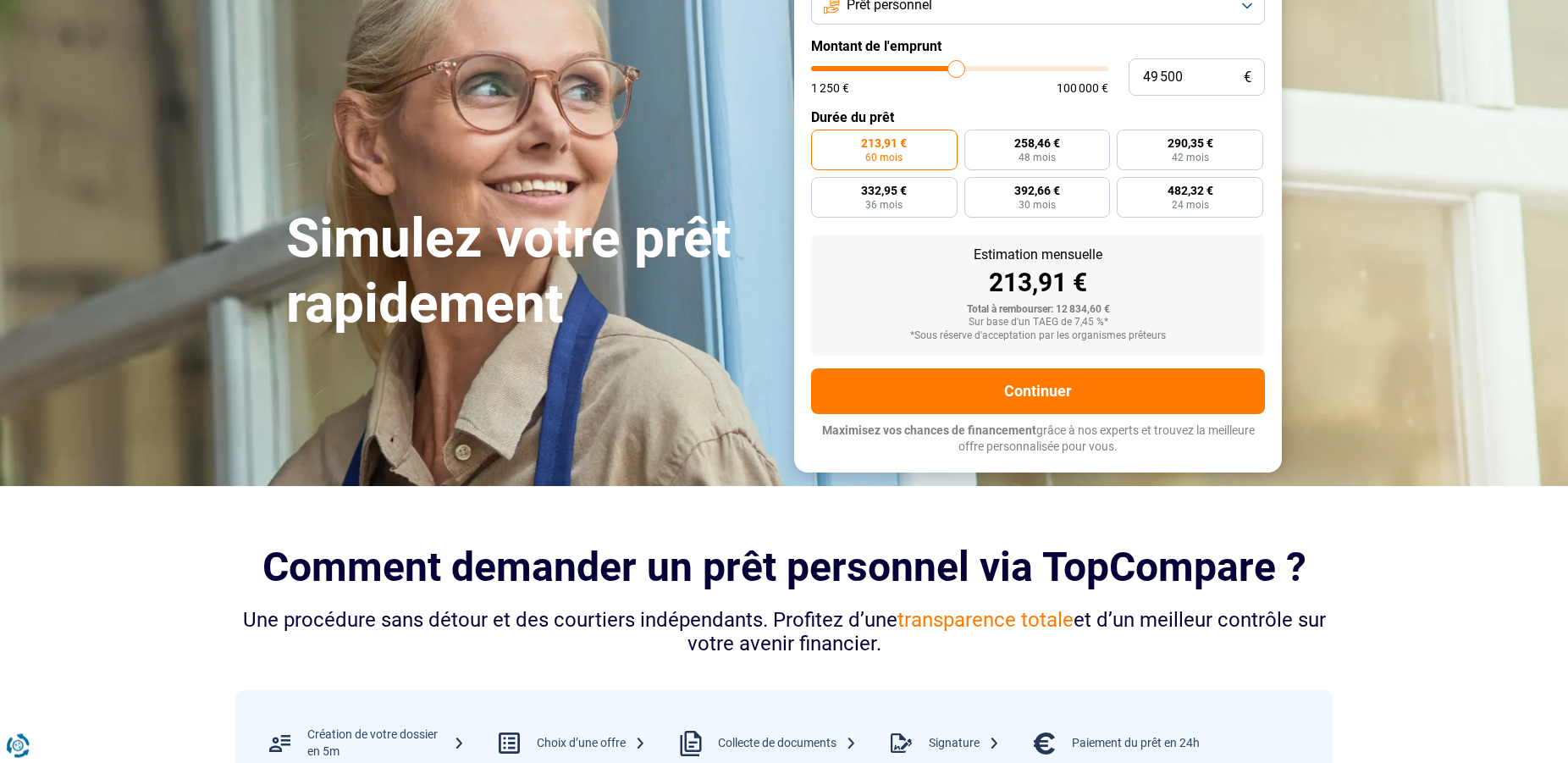
type input "49000"
type input "48 750"
type input "48750"
type input "48 000"
type input "48000"
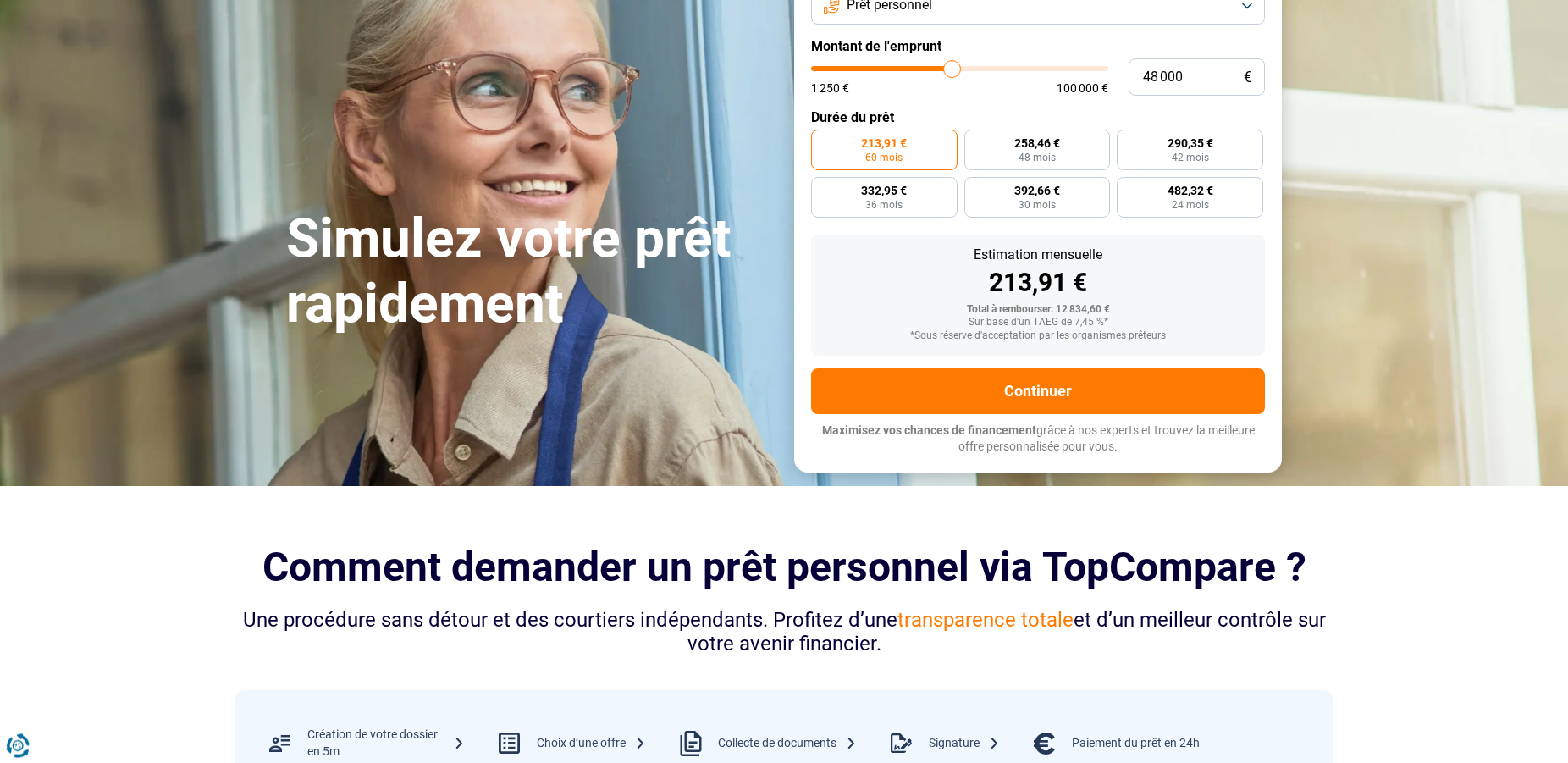
type input "47 750"
type input "47750"
type input "47 500"
type input "47500"
type input "47 000"
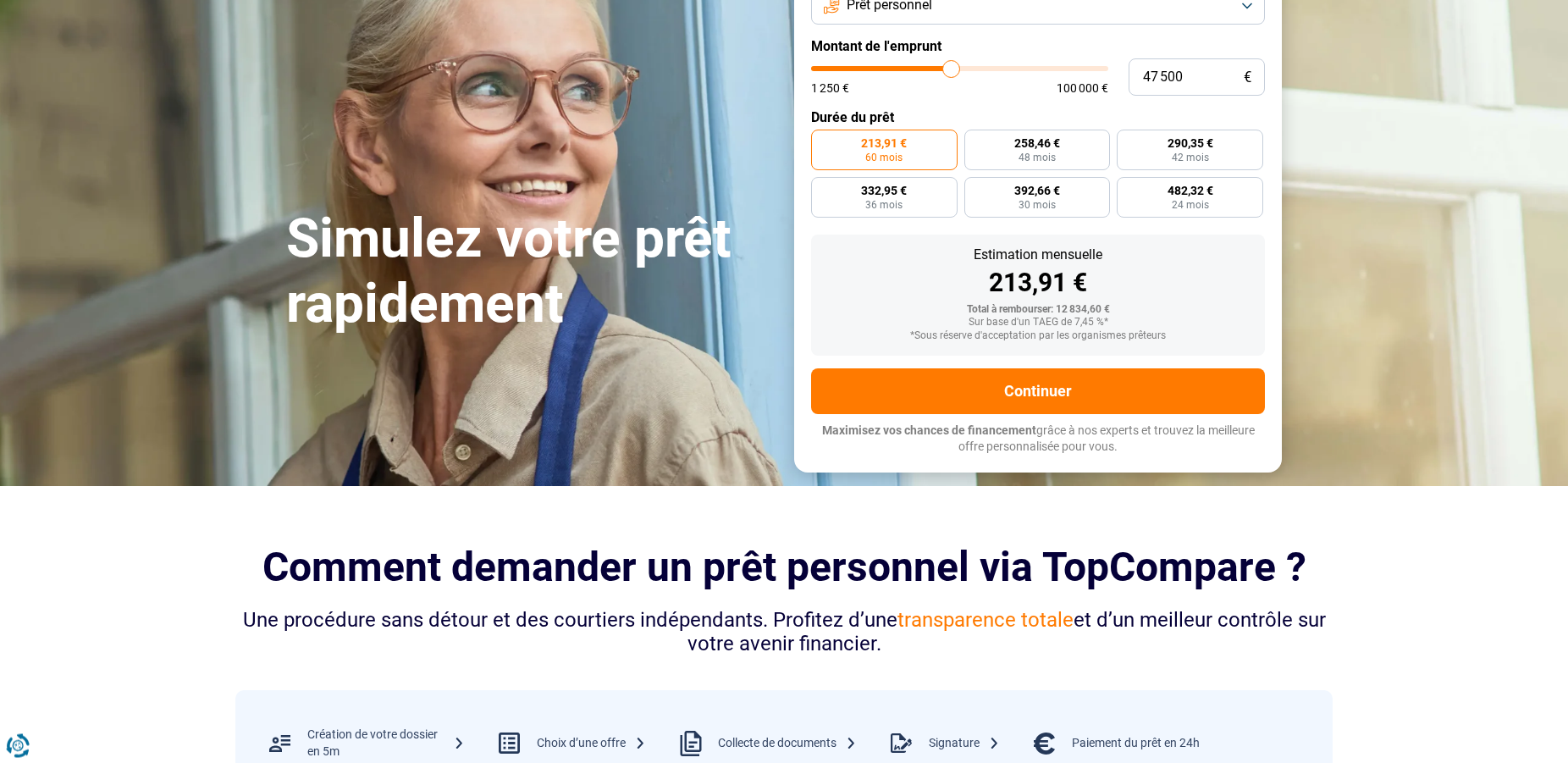
type input "47000"
type input "46 000"
type input "46000"
type input "44 000"
type input "44000"
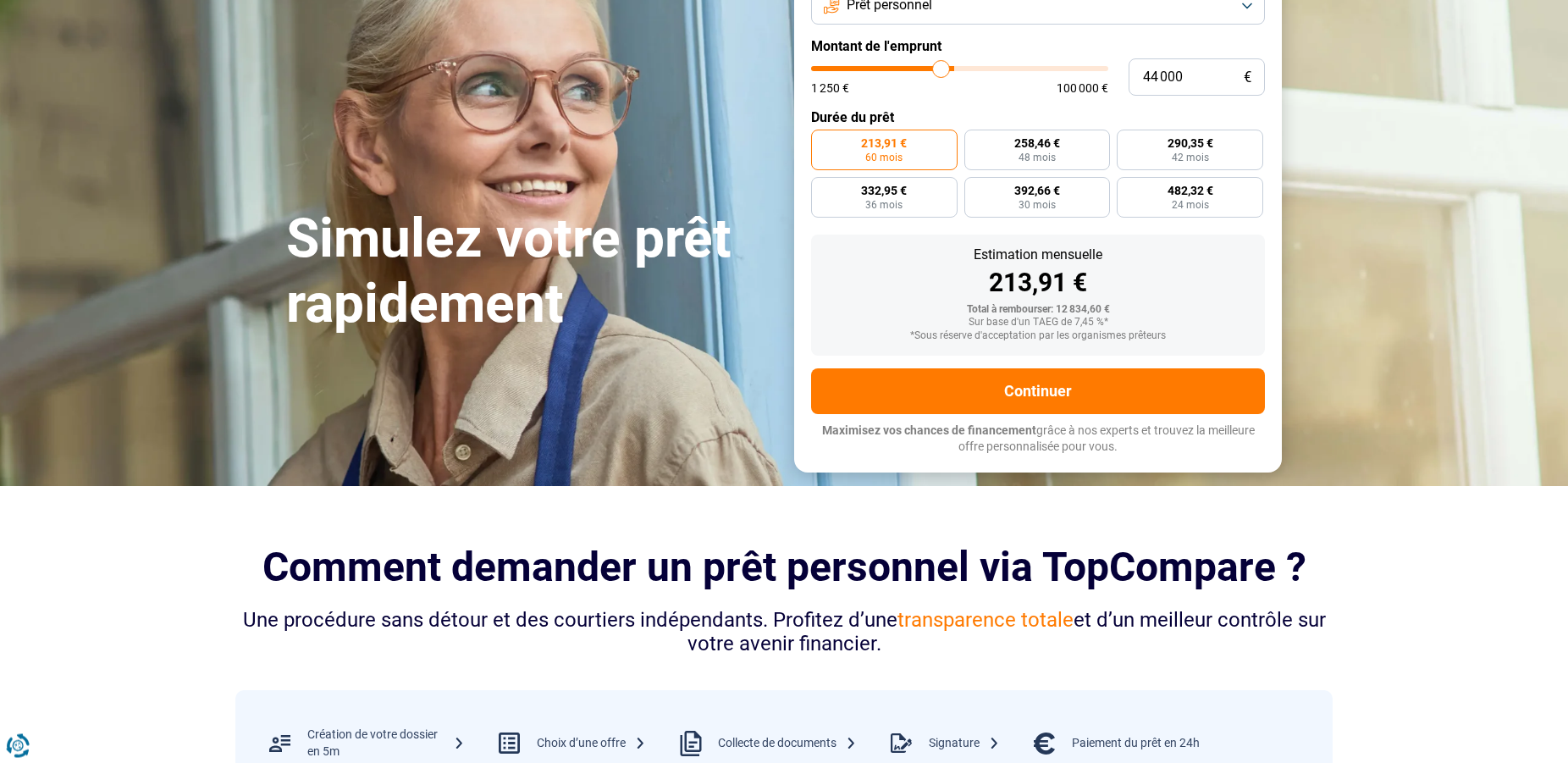
type input "42 250"
type input "42250"
type input "41 250"
type input "41250"
type input "37 250"
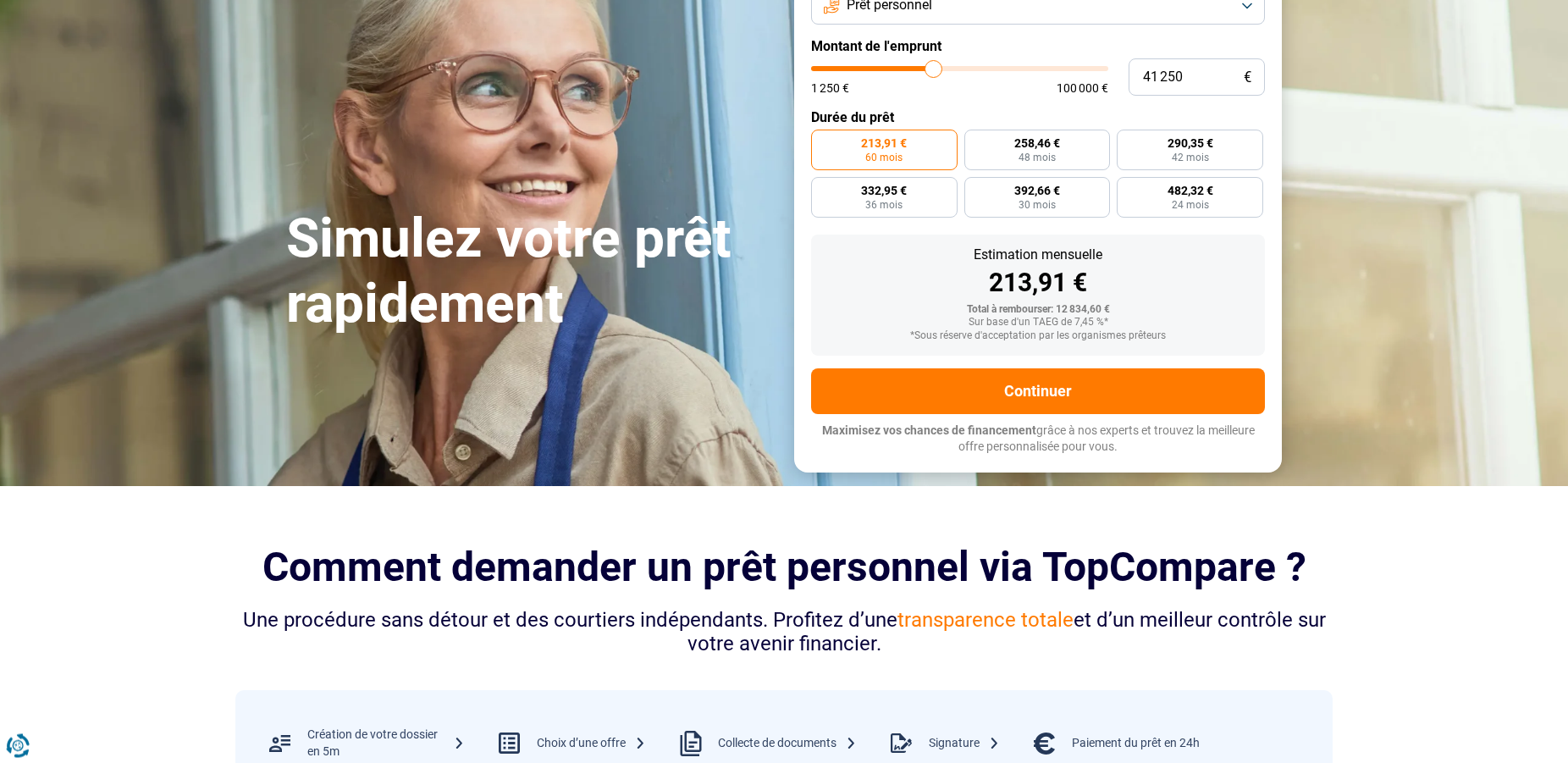
type input "37250"
type input "35 250"
type input "35250"
type input "33 250"
type input "33250"
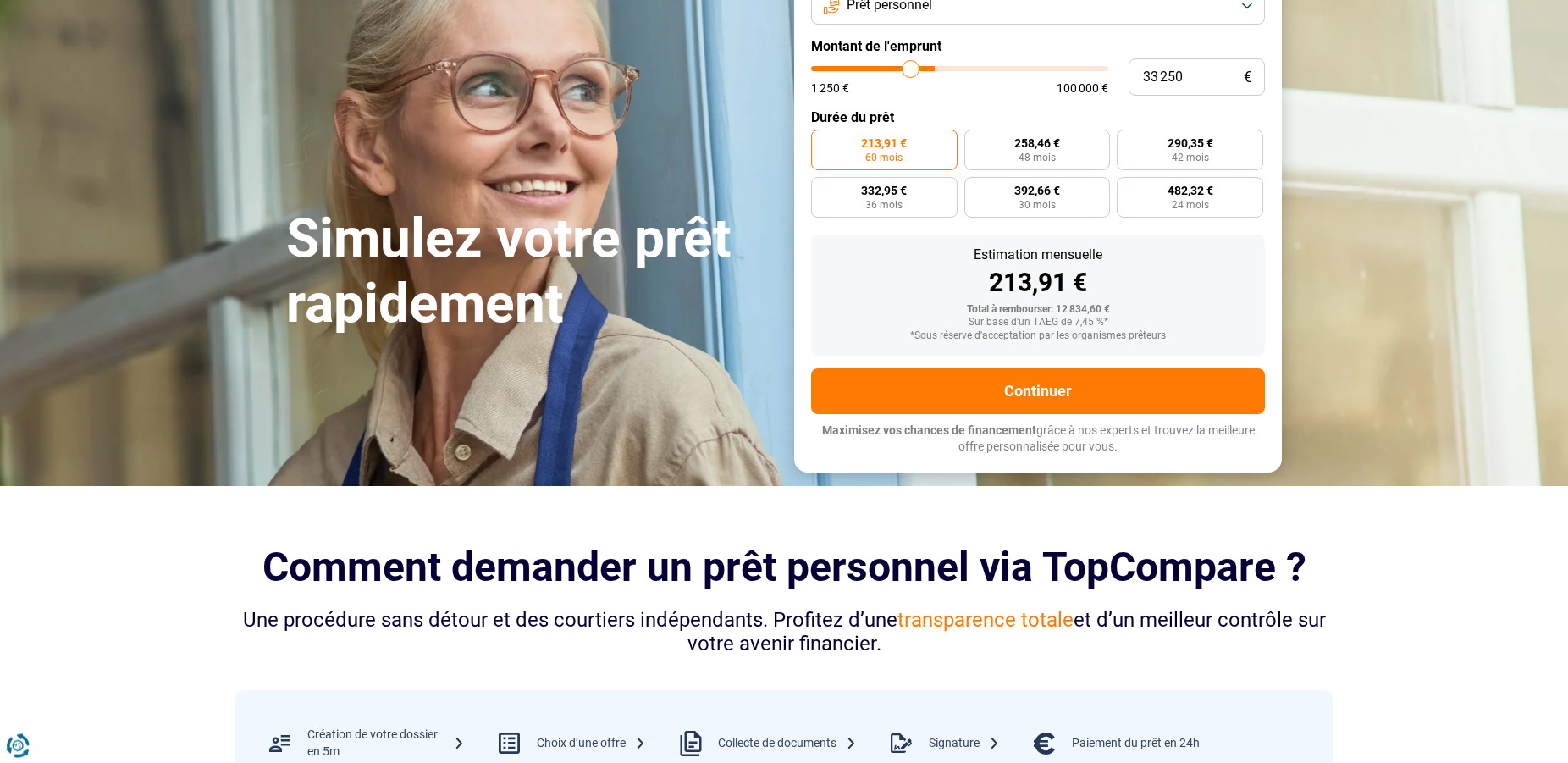
type input "31 250"
type input "31250"
type input "28 750"
type input "28750"
type input "28 250"
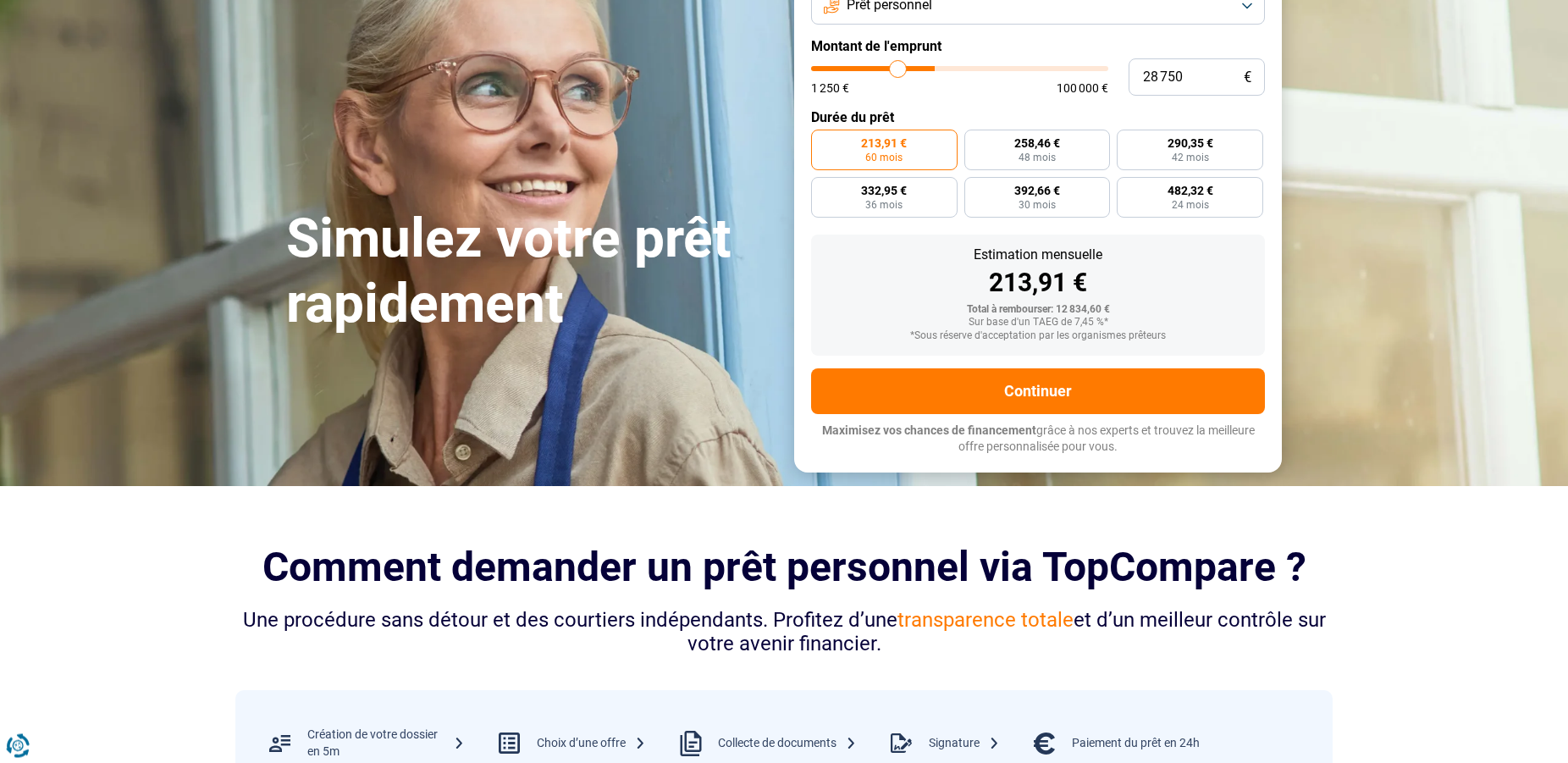
type input "28250"
type input "28 000"
type input "28000"
type input "27 750"
type input "27750"
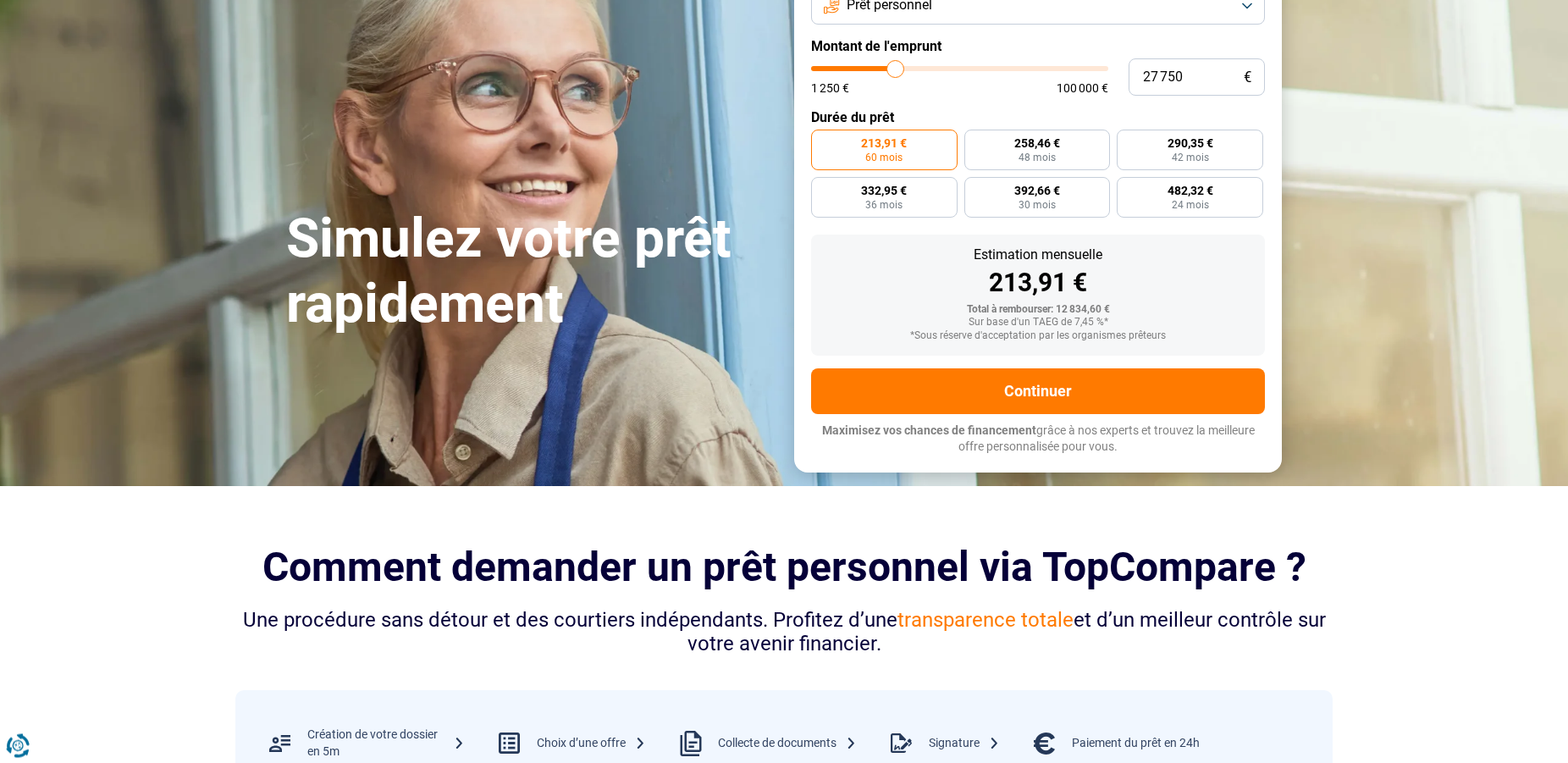
type input "27 250"
type input "27250"
type input "25 500"
type input "25500"
type input "25 000"
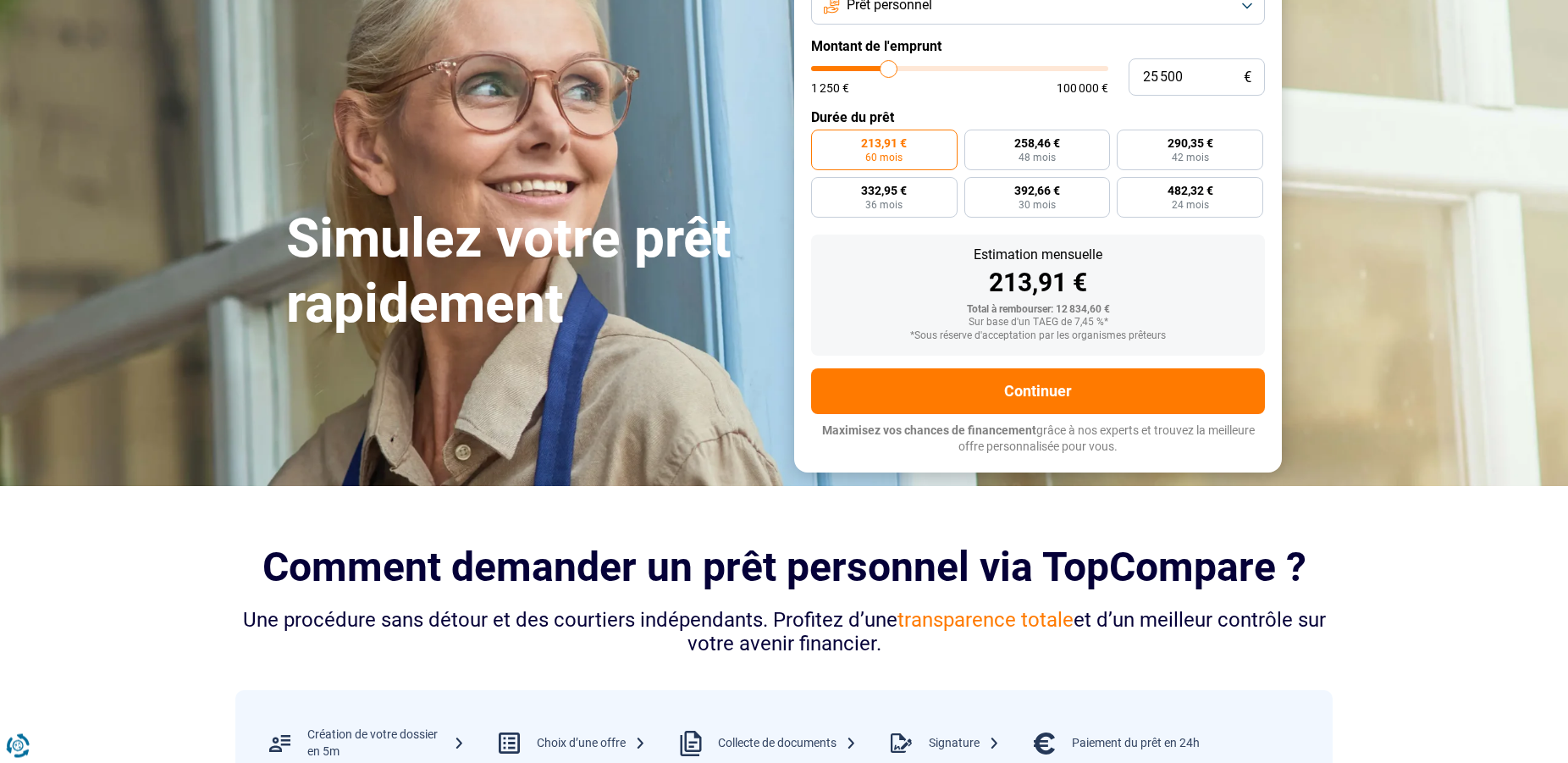
type input "25000"
type input "23 500"
type input "23500"
type input "21 750"
type input "21750"
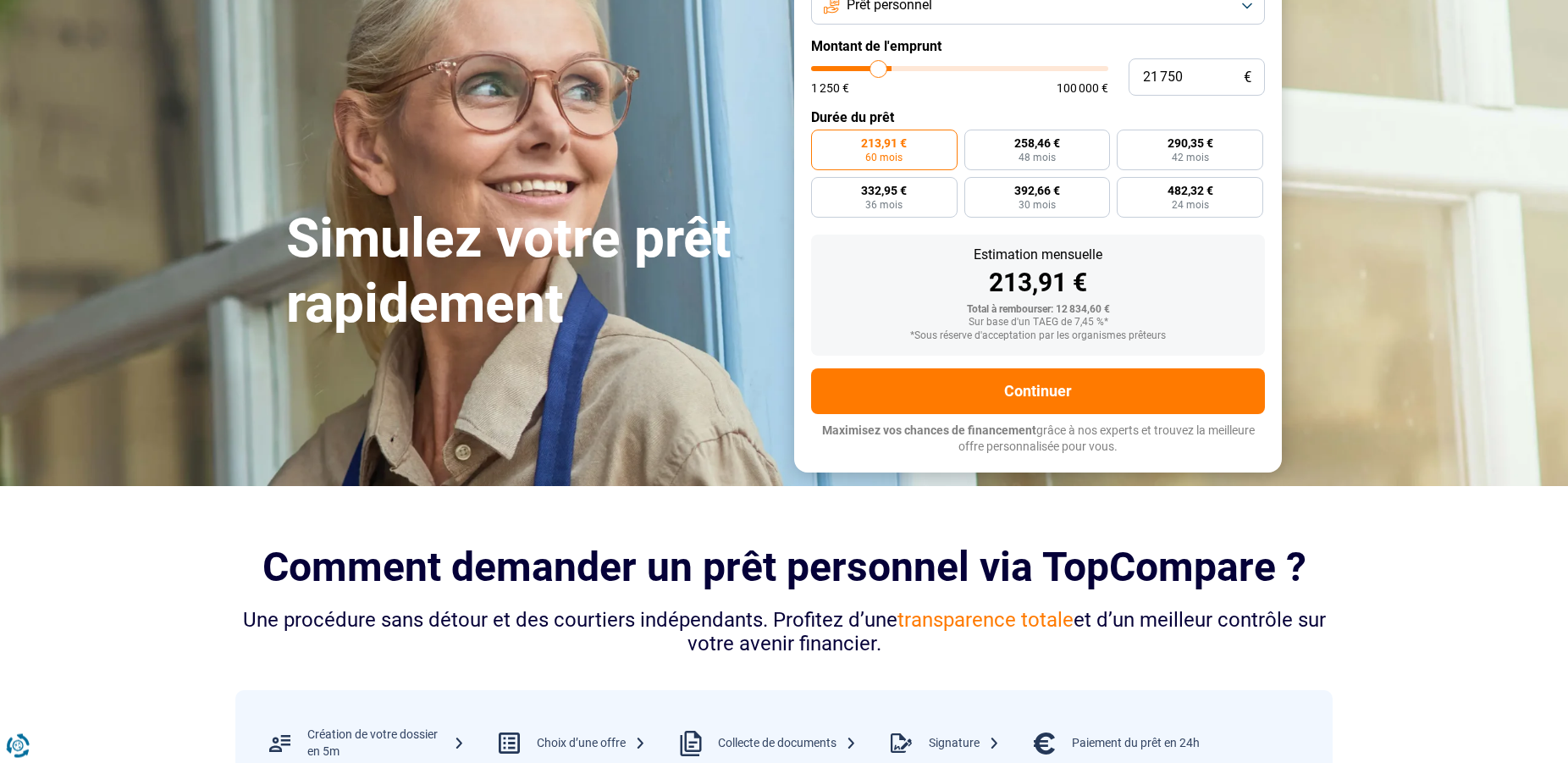
type input "20 000"
type input "20000"
type input "18 250"
type input "18250"
type input "17 000"
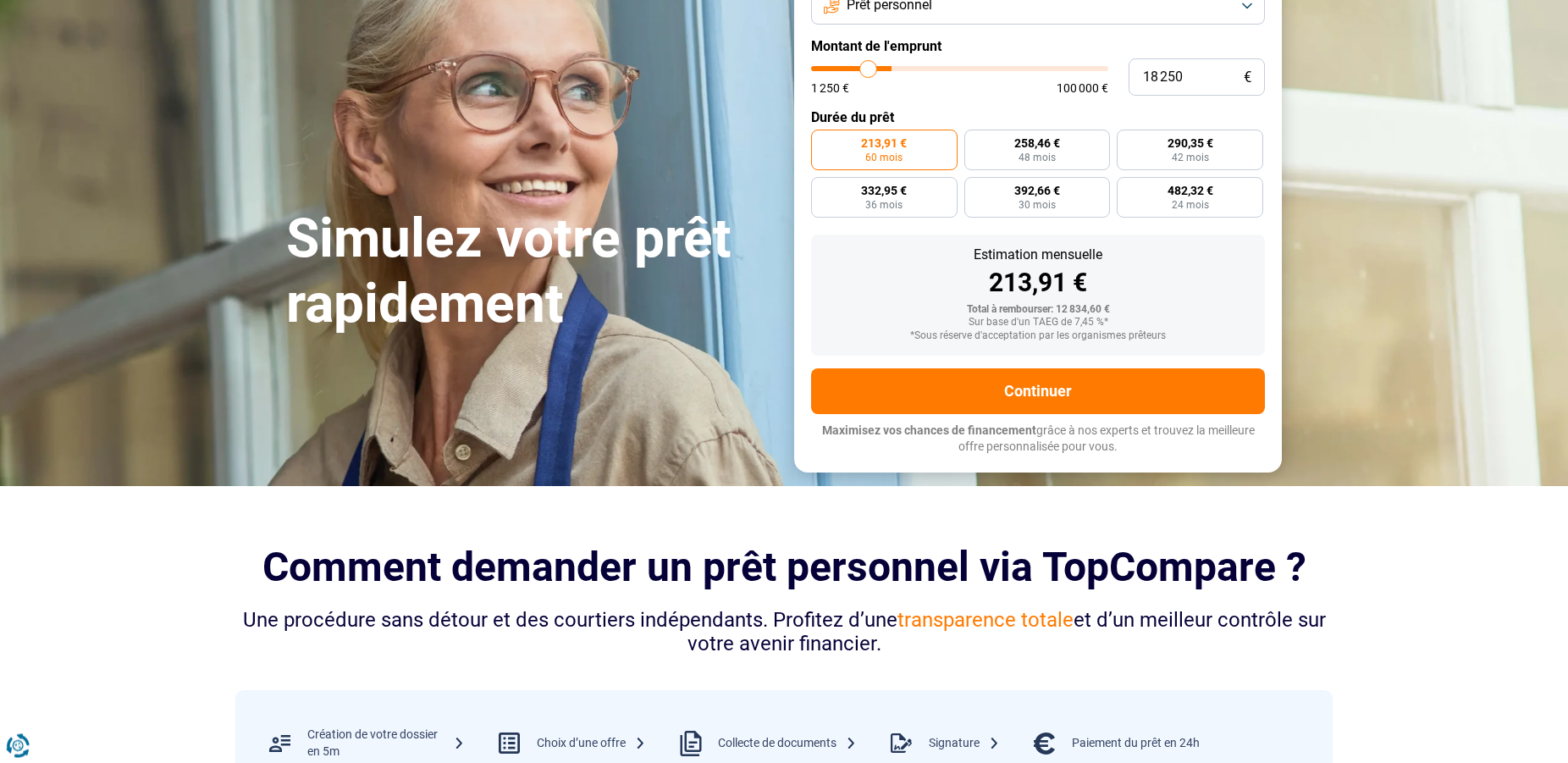
type input "17000"
type input "16 250"
type input "16250"
type input "16 000"
type input "16000"
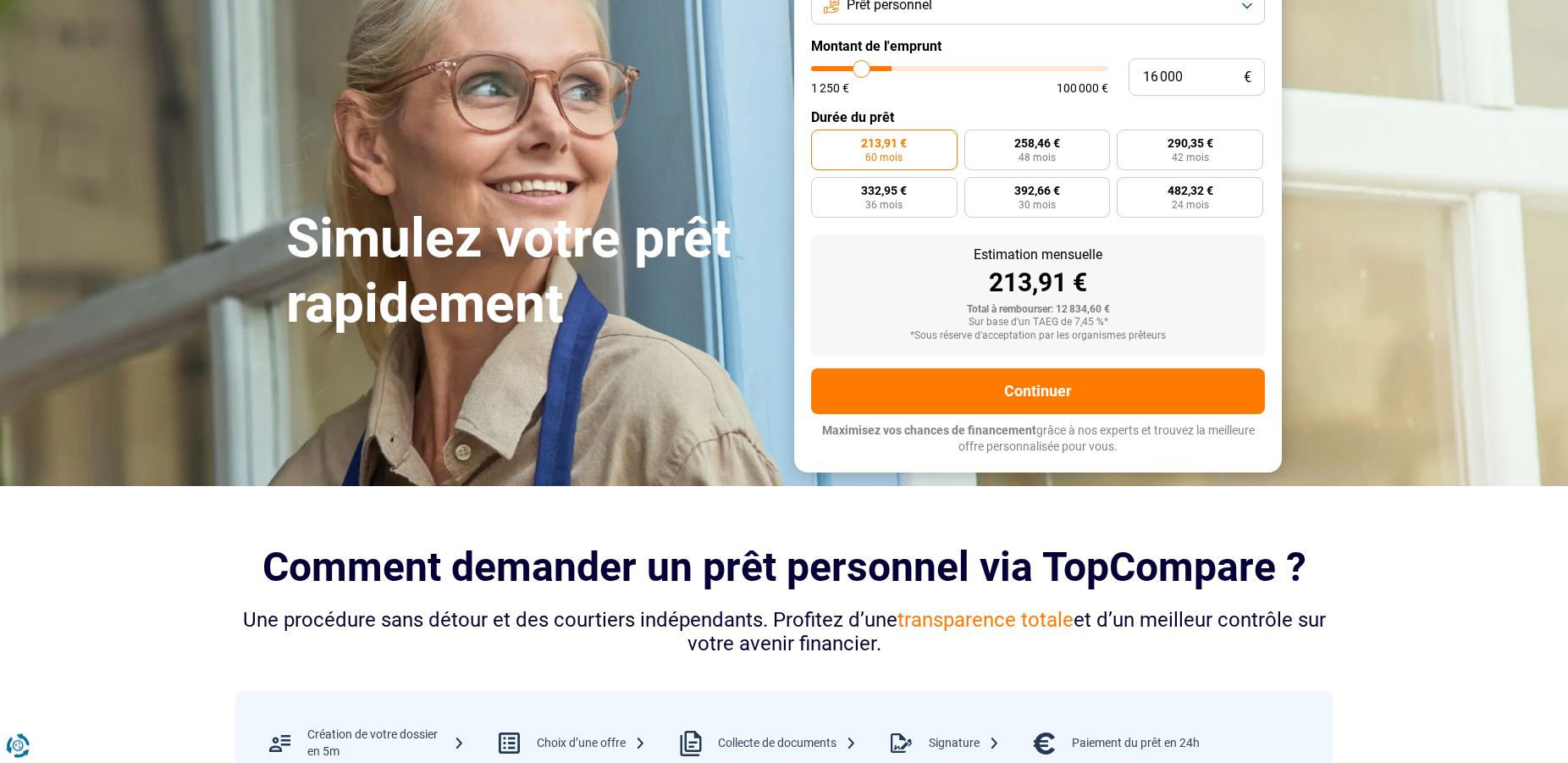
type input "15 500"
type input "15500"
type input "15 250"
type input "15250"
type input "14 500"
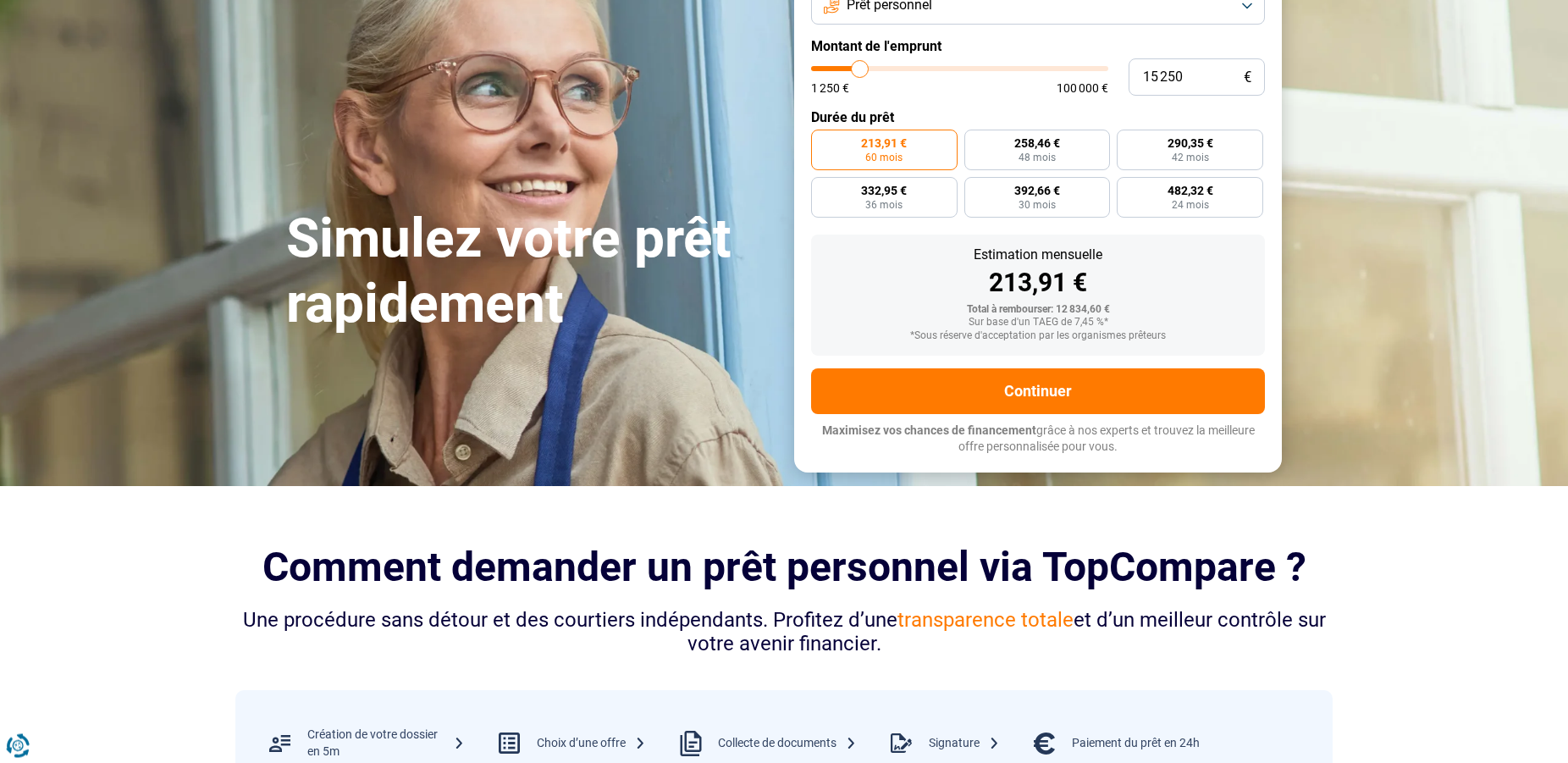
type input "14500"
type input "14 250"
type input "14250"
type input "13 750"
type input "13750"
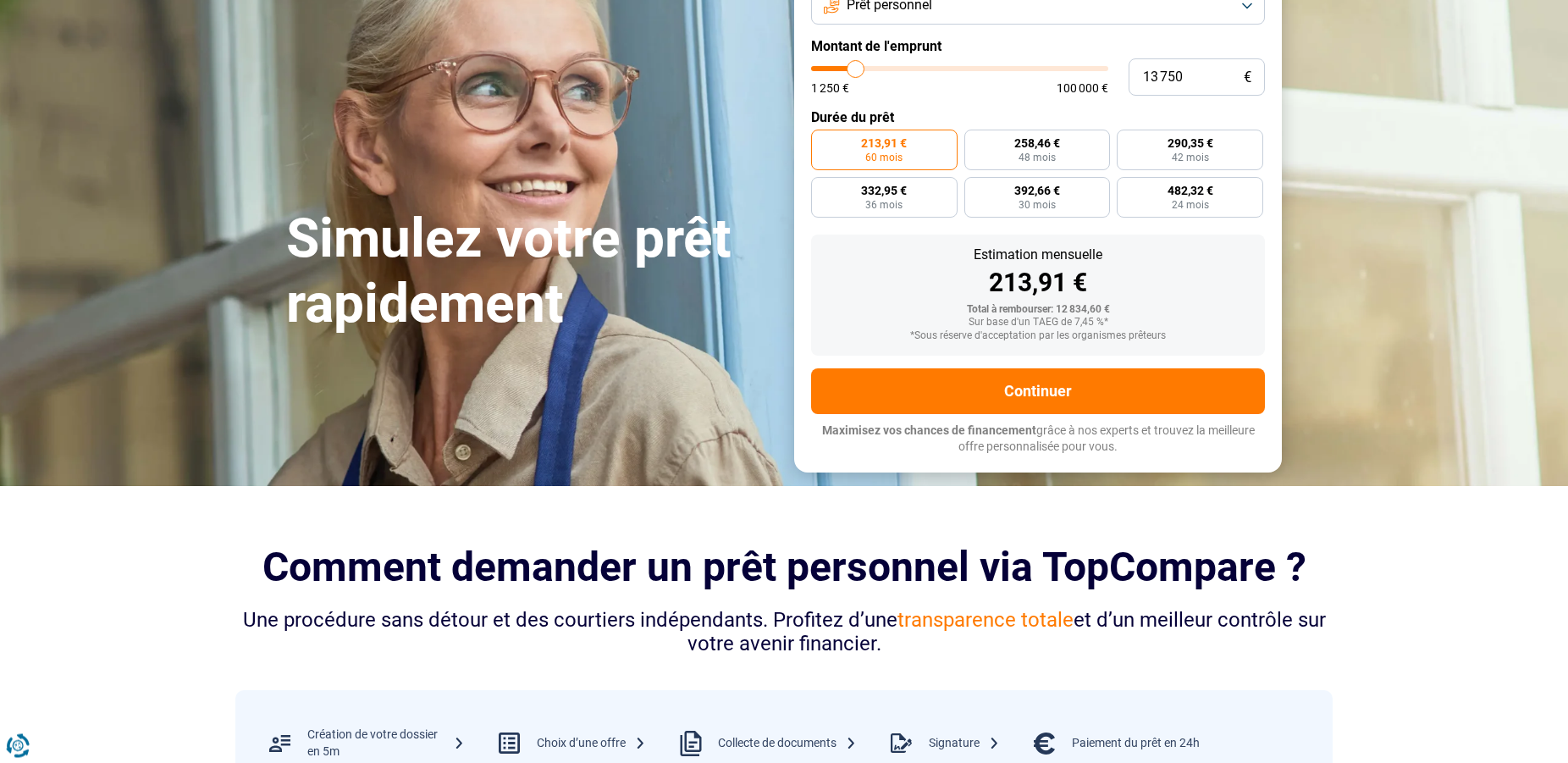
type input "13 250"
type input "13250"
type input "12 500"
type input "12500"
drag, startPoint x: 862, startPoint y: 316, endPoint x: 846, endPoint y: 173, distance: 143.9
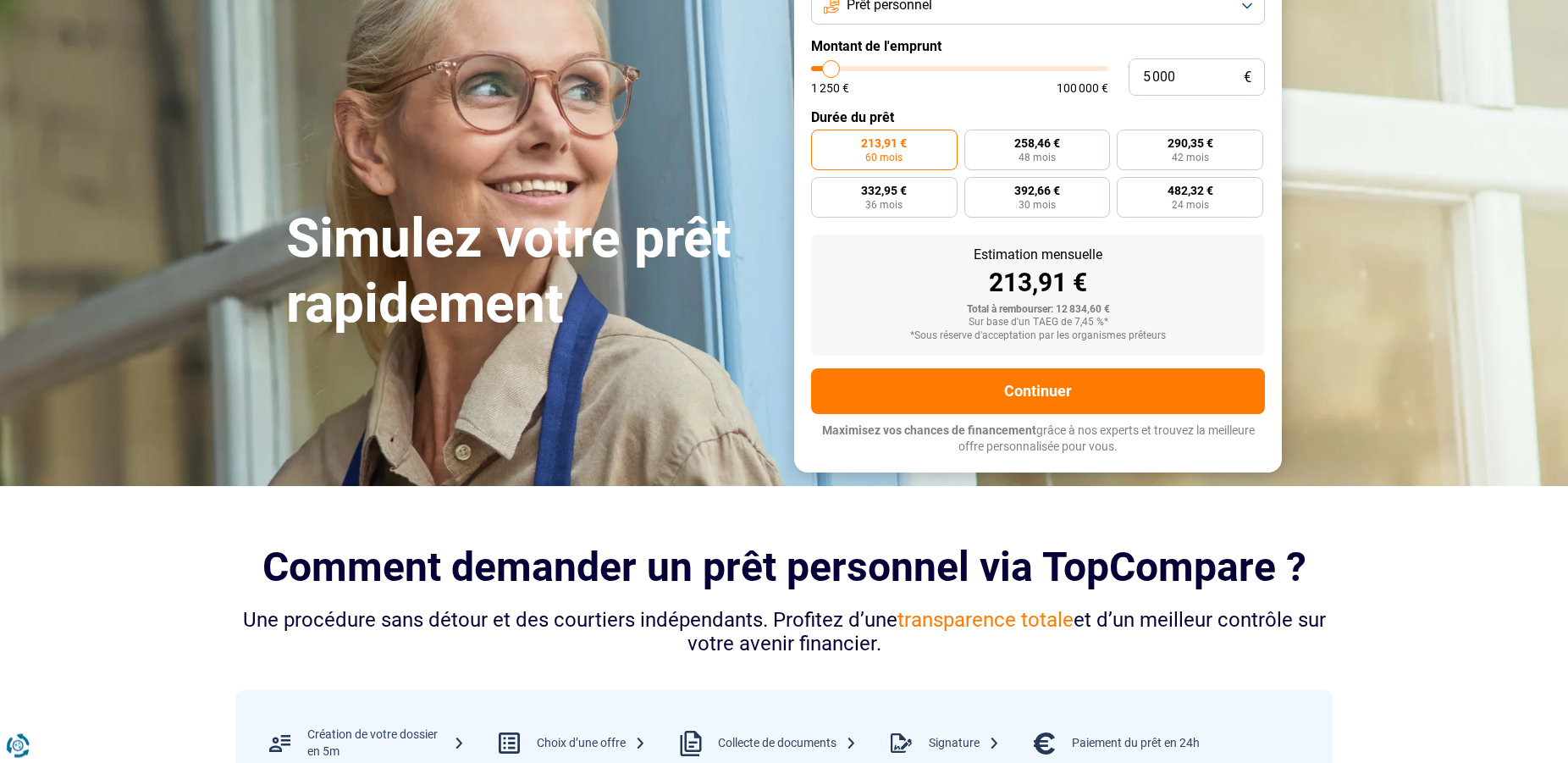
click at [846, 72] on input "range" at bounding box center [960, 68] width 297 height 5
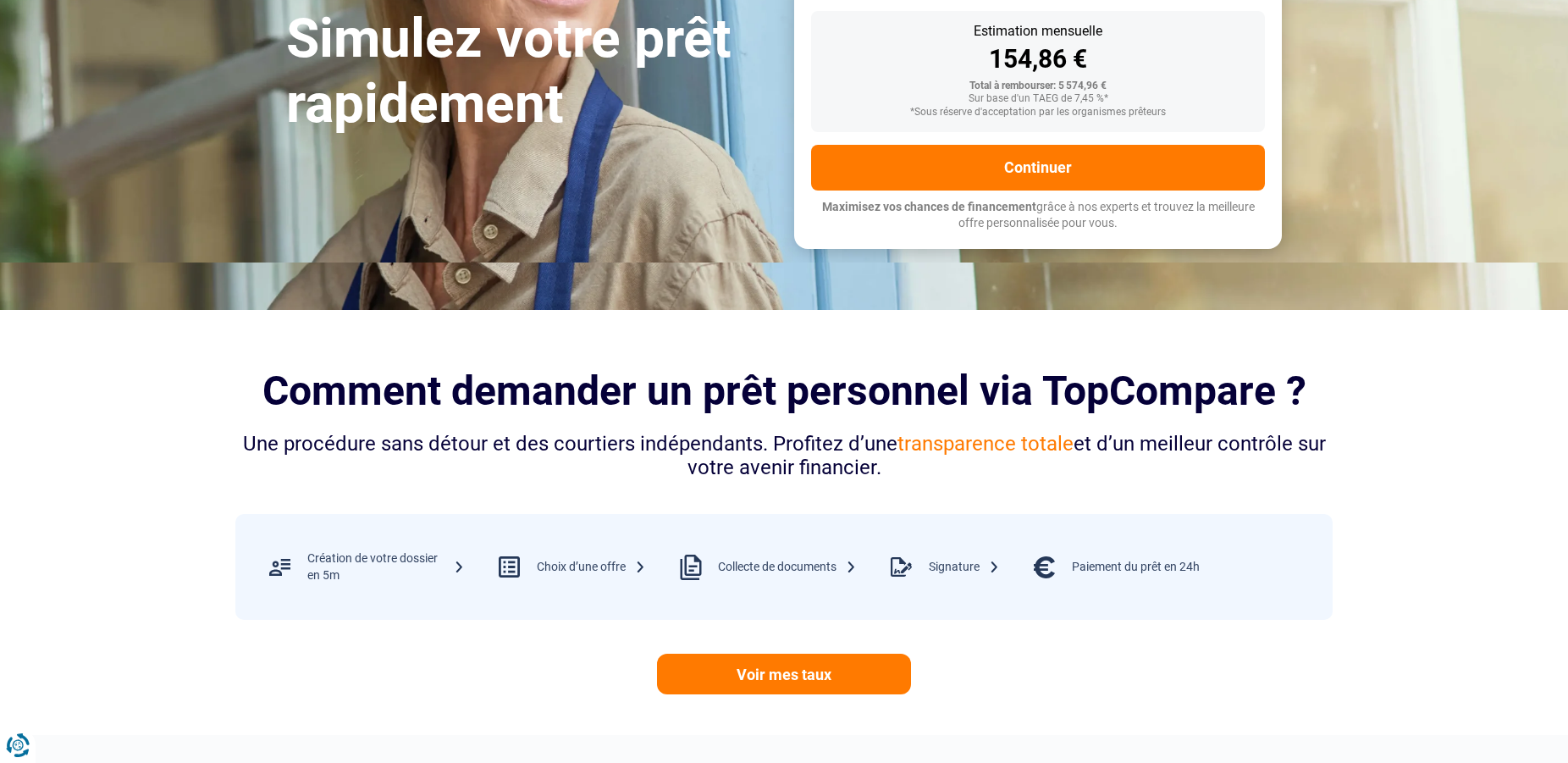
scroll to position [358, 0]
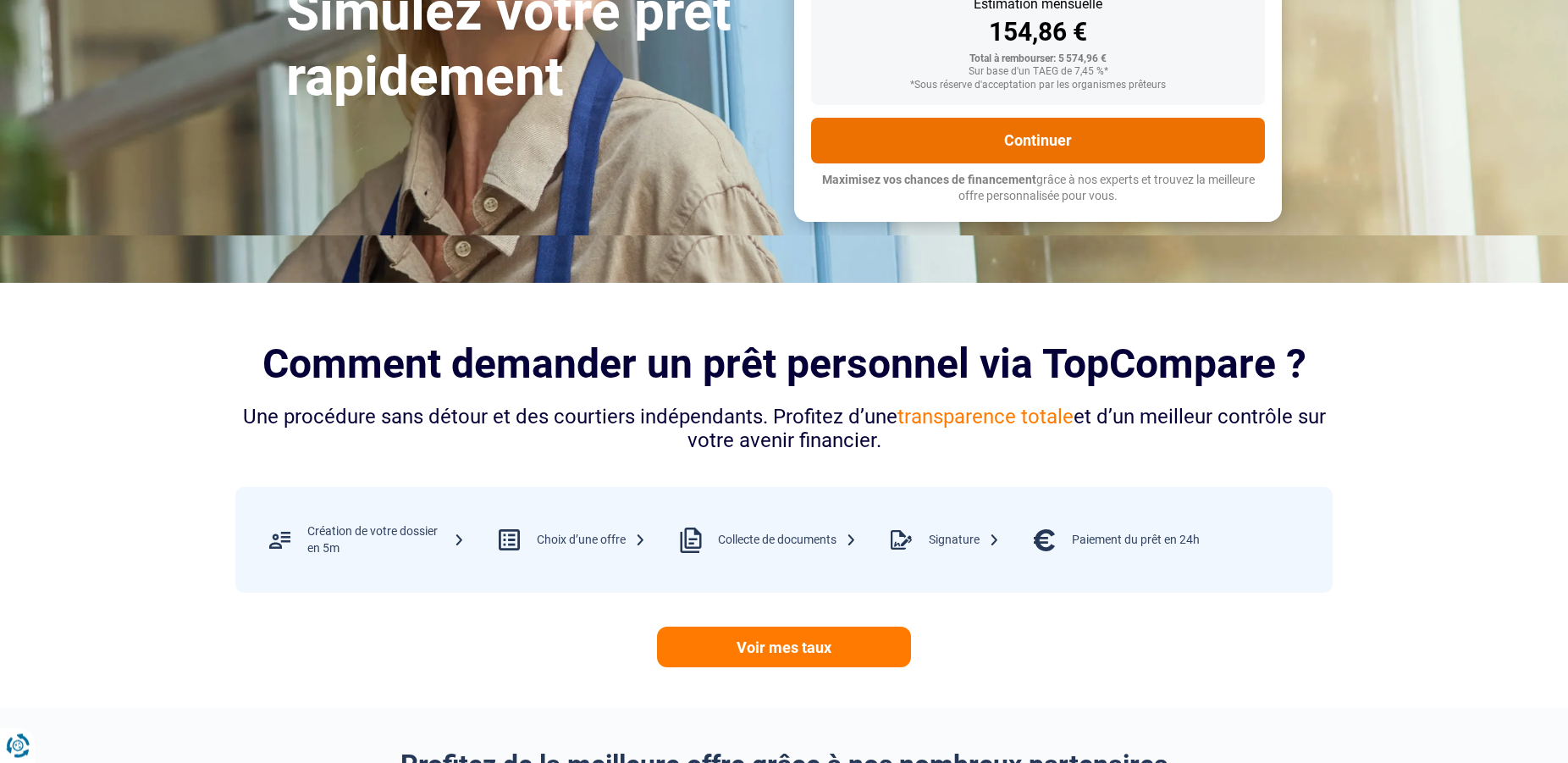
click at [1039, 163] on button "Continuer" at bounding box center [1038, 140] width 454 height 45
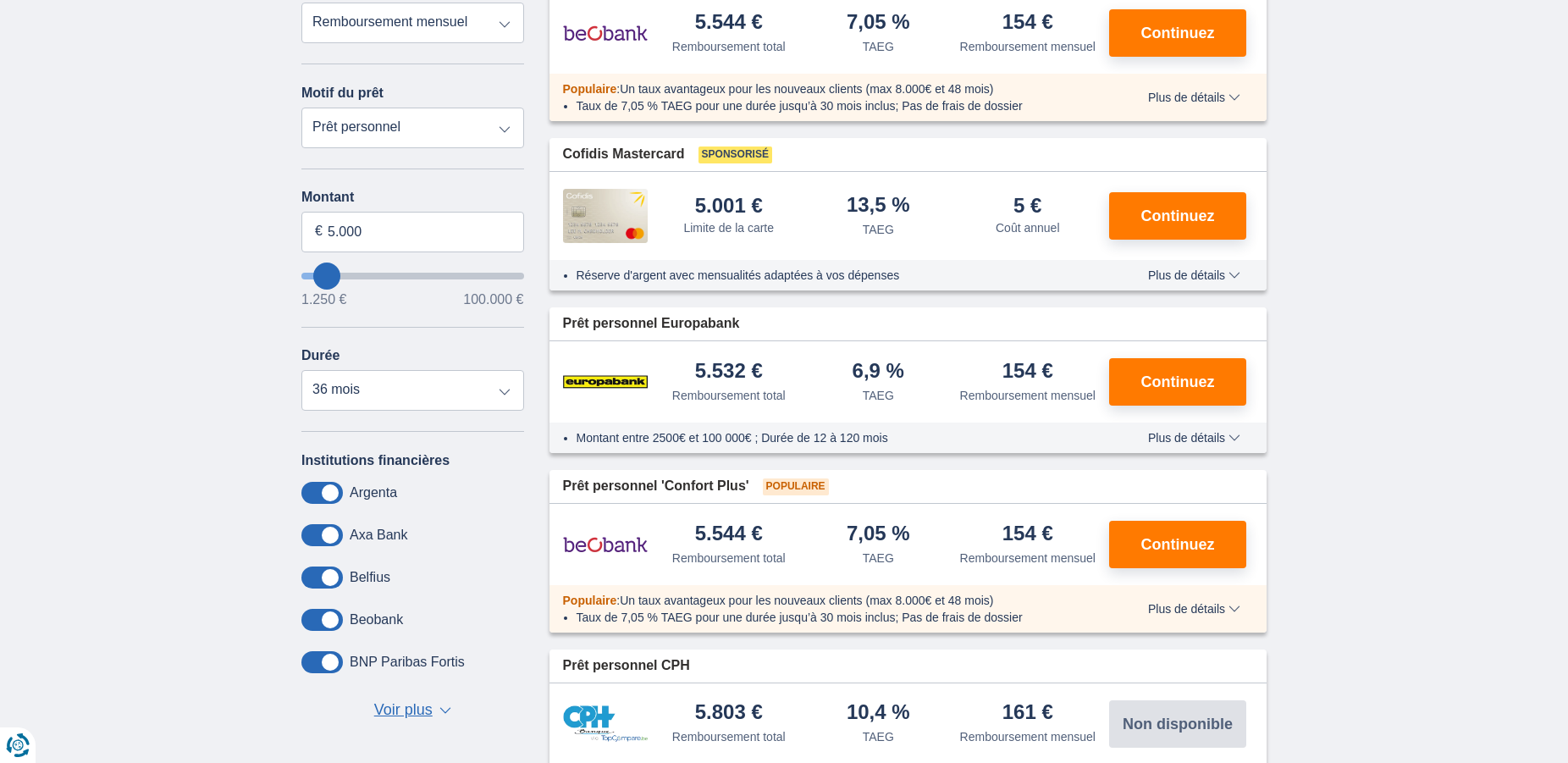
scroll to position [411, 0]
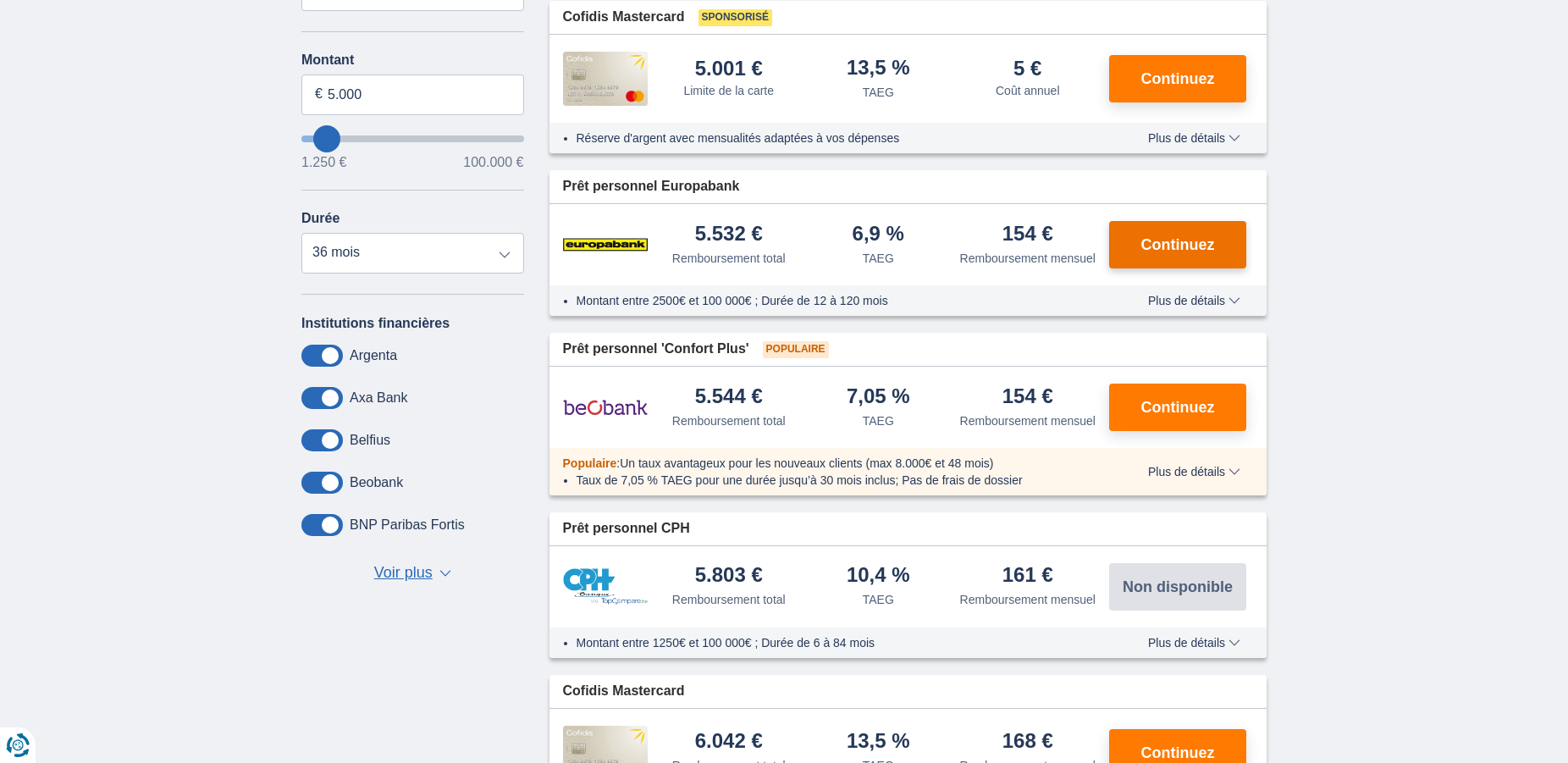
click at [1178, 252] on span "Continuez" at bounding box center [1178, 245] width 74 height 15
